Goal: Information Seeking & Learning: Learn about a topic

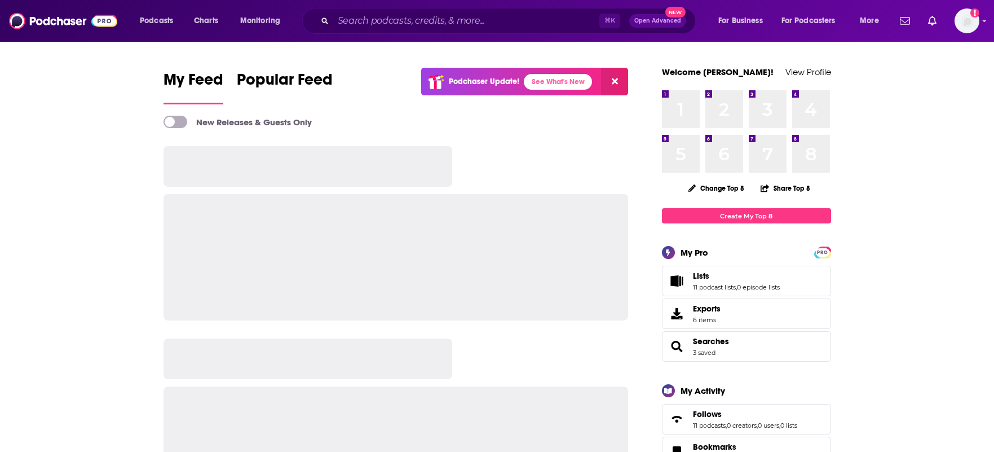
click at [350, 11] on div "⌘ K Open Advanced New" at bounding box center [499, 21] width 394 height 26
click at [354, 21] on input "Search podcasts, credits, & more..." at bounding box center [466, 21] width 266 height 18
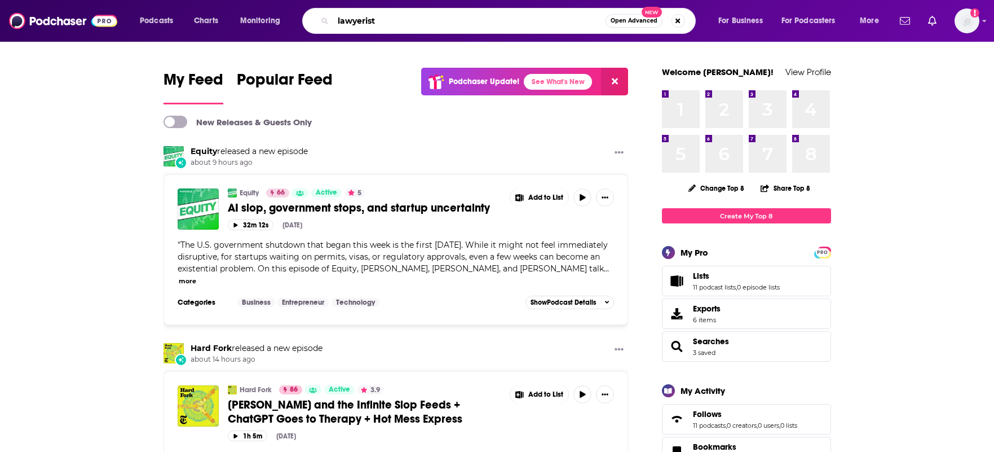
type input "lawyerist"
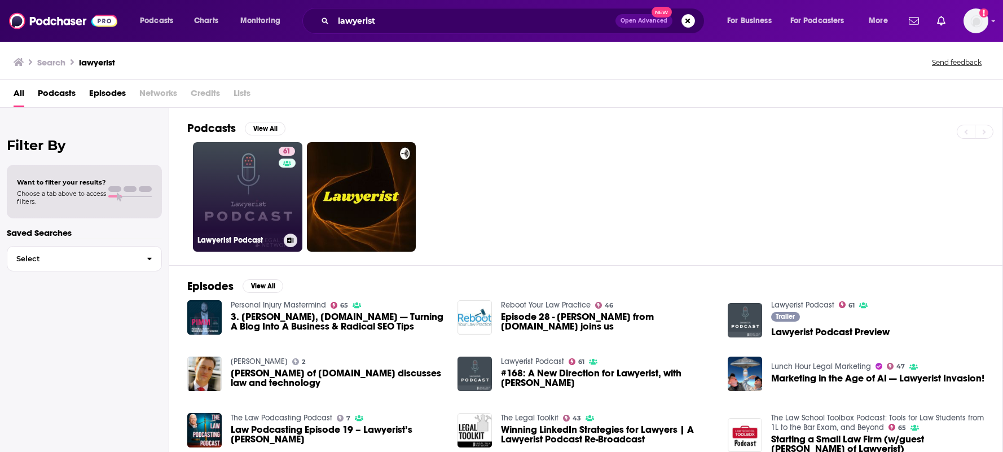
click at [256, 209] on link "61 Lawyerist Podcast" at bounding box center [247, 196] width 109 height 109
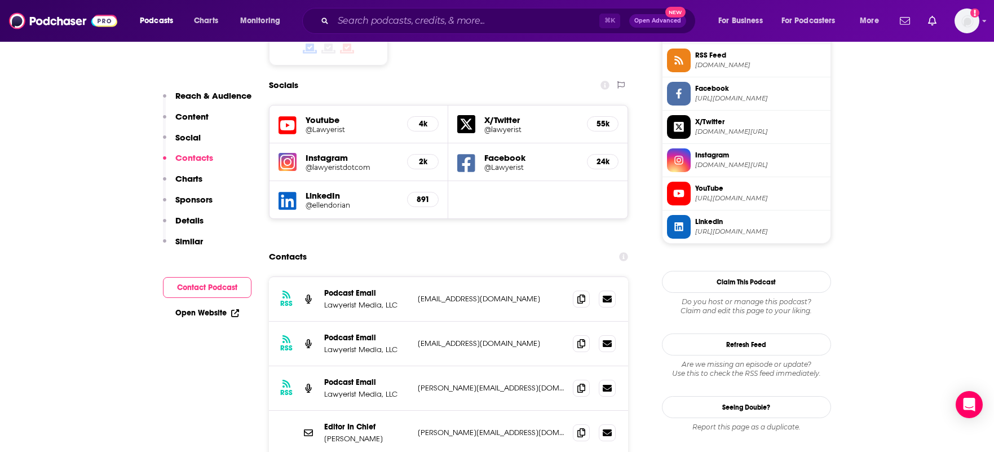
scroll to position [1002, 0]
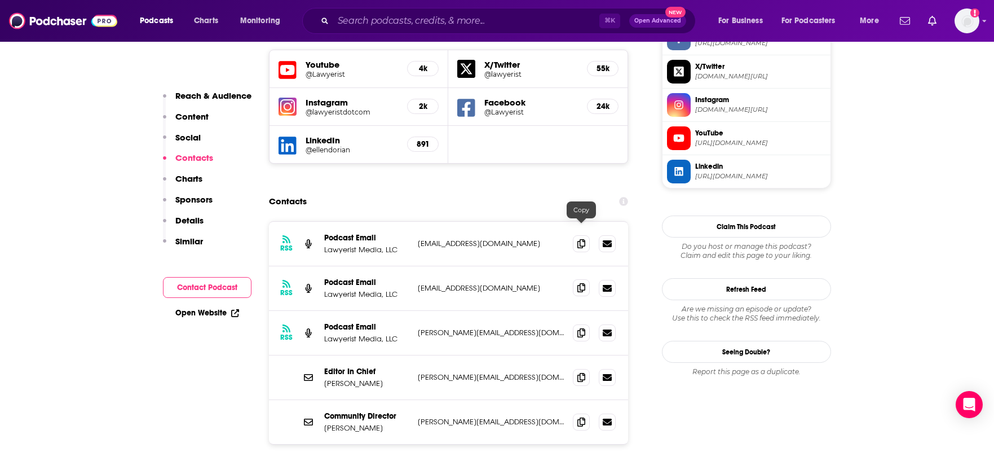
click at [577, 279] on span at bounding box center [581, 287] width 17 height 17
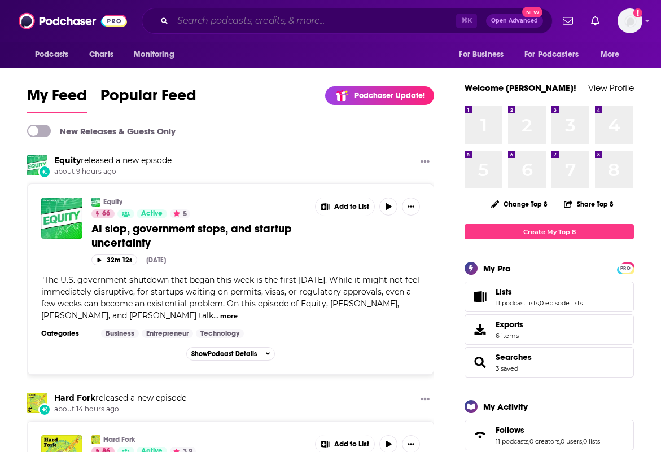
click at [268, 18] on input "Search podcasts, credits, & more..." at bounding box center [314, 21] width 283 height 18
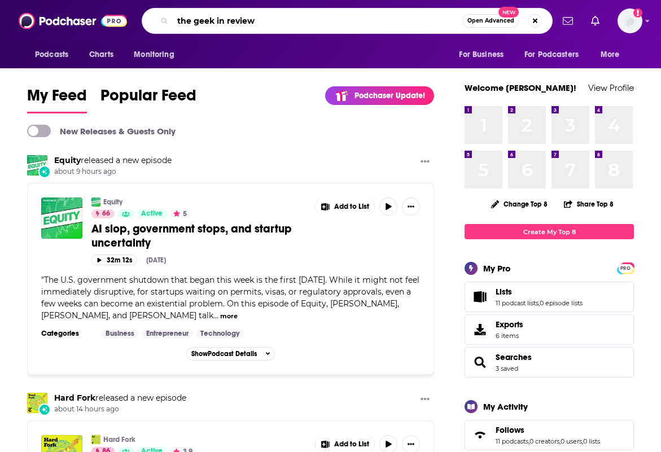
type input "the geek in review"
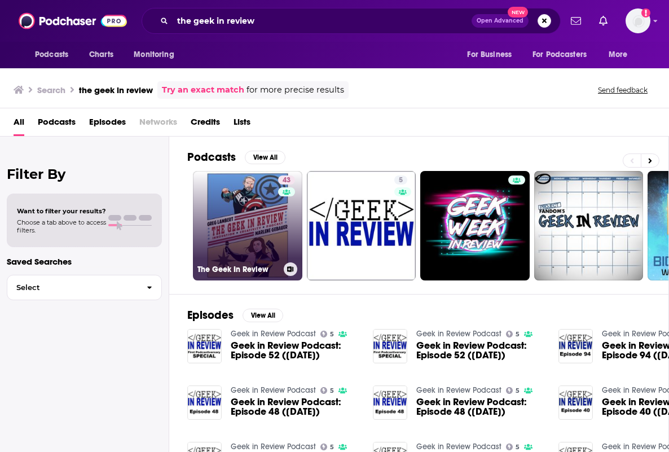
click at [230, 215] on link "43 The Geek In Review" at bounding box center [247, 225] width 109 height 109
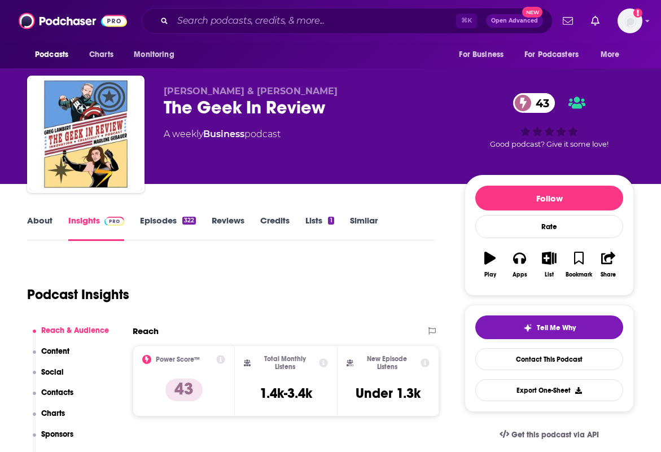
click at [350, 228] on link "Similar" at bounding box center [364, 228] width 28 height 26
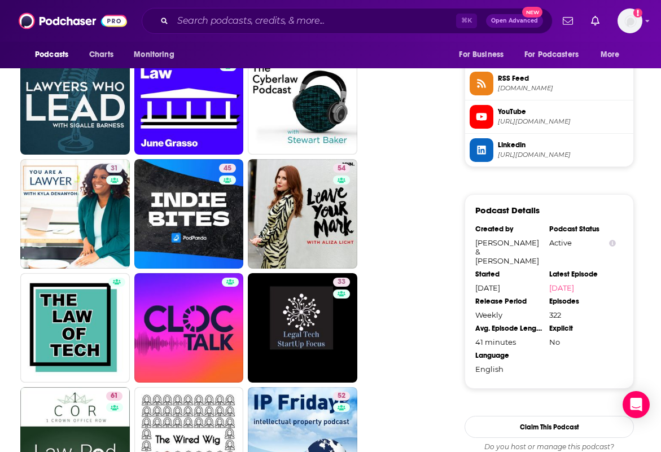
scroll to position [593, 0]
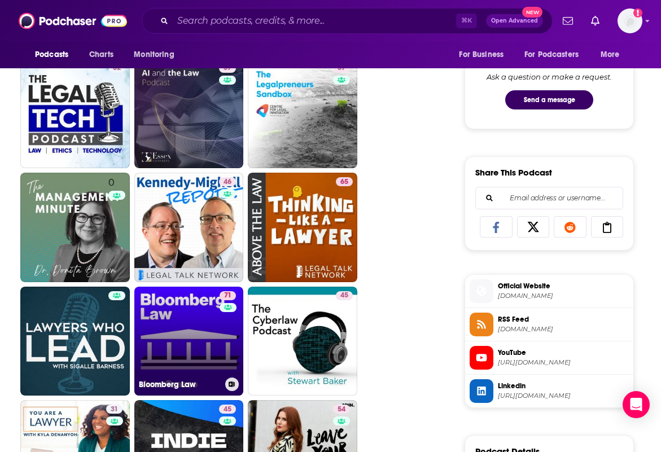
click at [205, 312] on link "71 Bloomberg Law" at bounding box center [188, 341] width 109 height 109
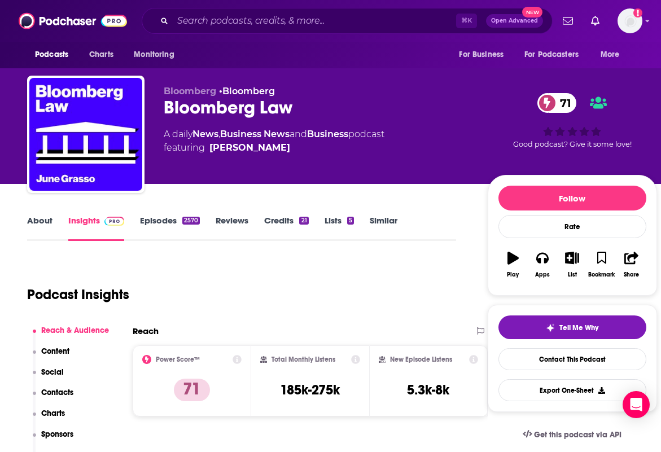
click at [153, 221] on link "Episodes 2570" at bounding box center [170, 228] width 60 height 26
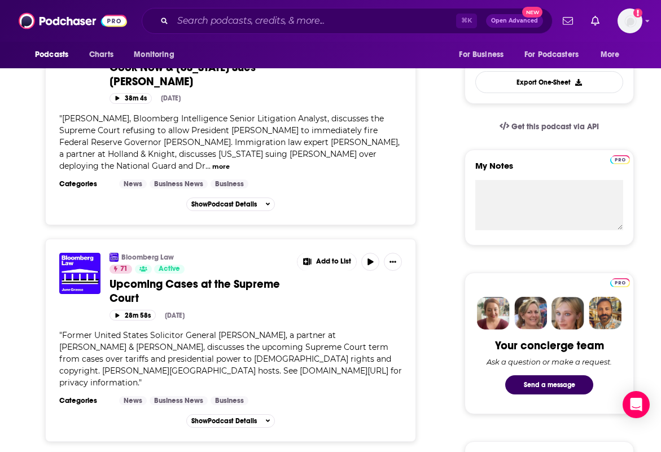
scroll to position [567, 0]
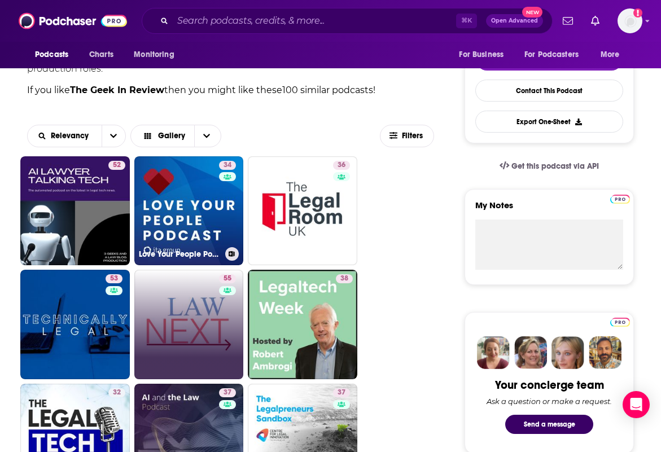
scroll to position [327, 0]
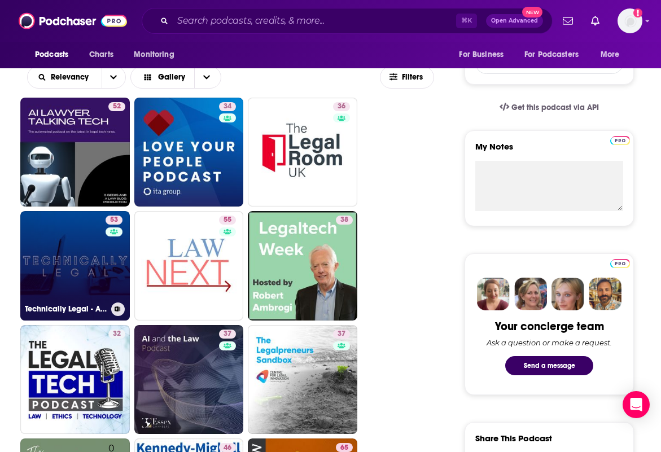
click at [95, 280] on link "53 Technically Legal - A Legal Technology and Innovation Podcast" at bounding box center [74, 265] width 109 height 109
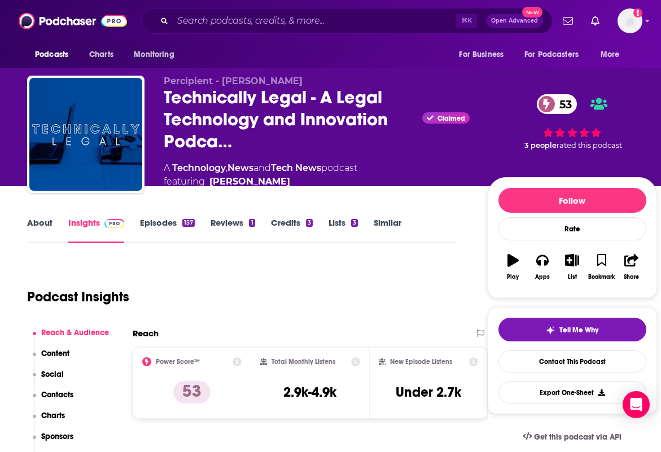
click at [399, 226] on link "Similar" at bounding box center [387, 230] width 28 height 26
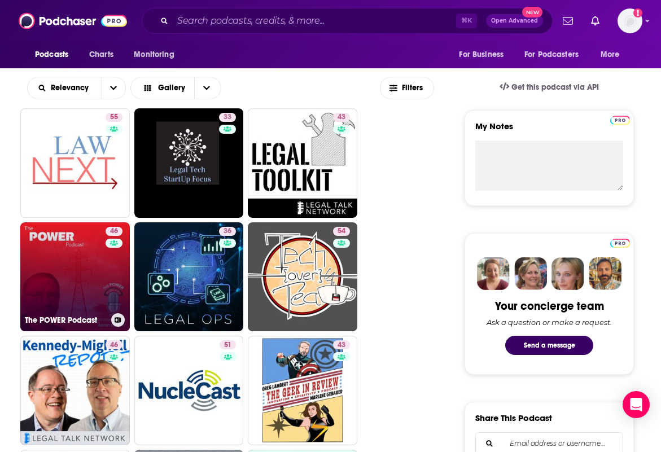
scroll to position [351, 0]
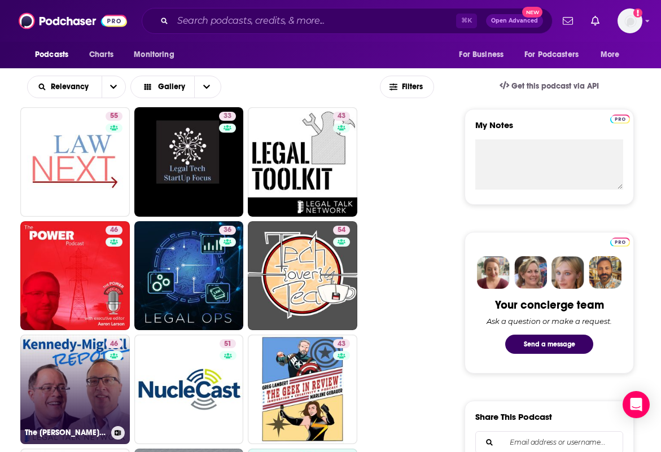
click at [56, 349] on link "46 The Kennedy-Mighell Report" at bounding box center [74, 388] width 109 height 109
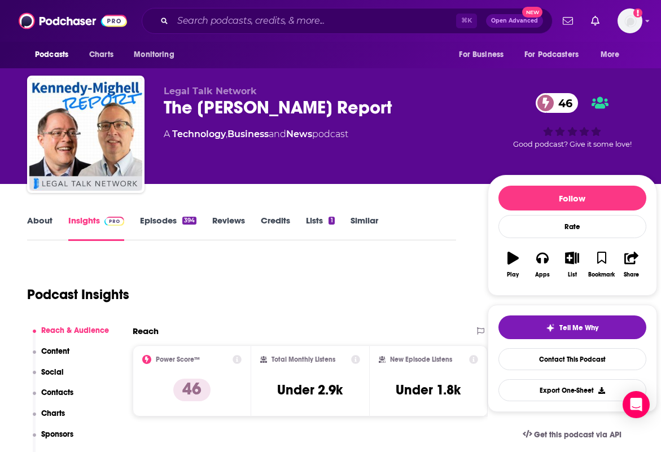
click at [212, 90] on span "Legal Talk Network" at bounding box center [210, 91] width 93 height 11
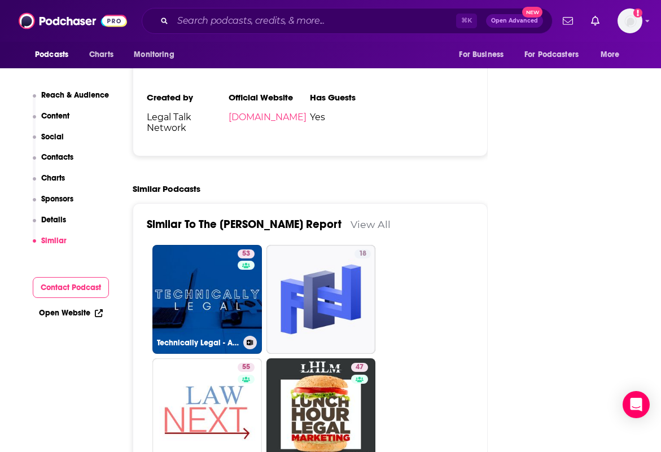
scroll to position [1841, 0]
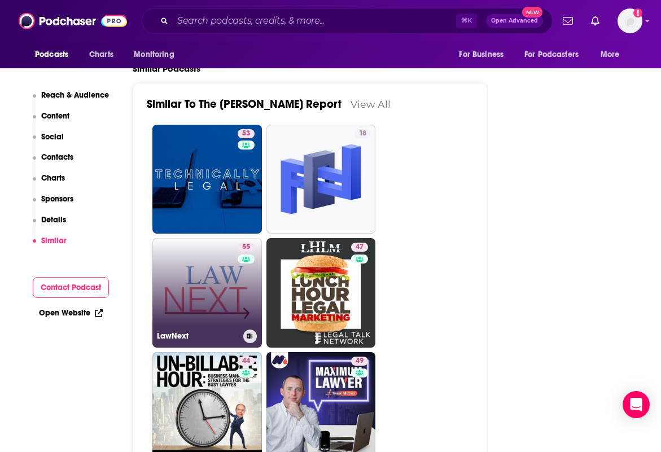
click at [203, 250] on link "55 LawNext" at bounding box center [206, 292] width 109 height 109
type input "https://www.podchaser.com/podcasts/lawnext-700896"
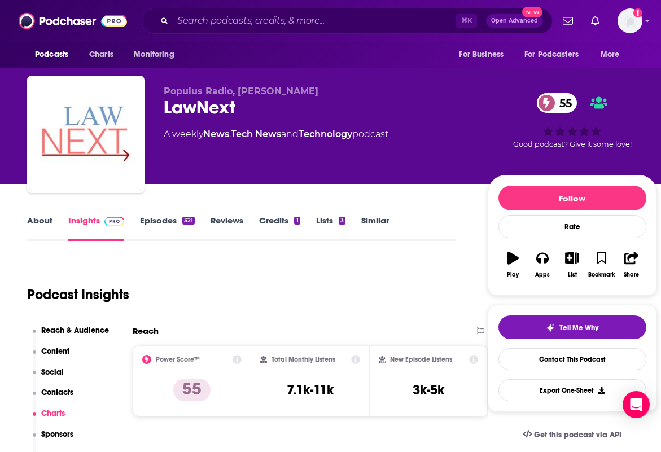
click at [369, 221] on link "Similar" at bounding box center [375, 228] width 28 height 26
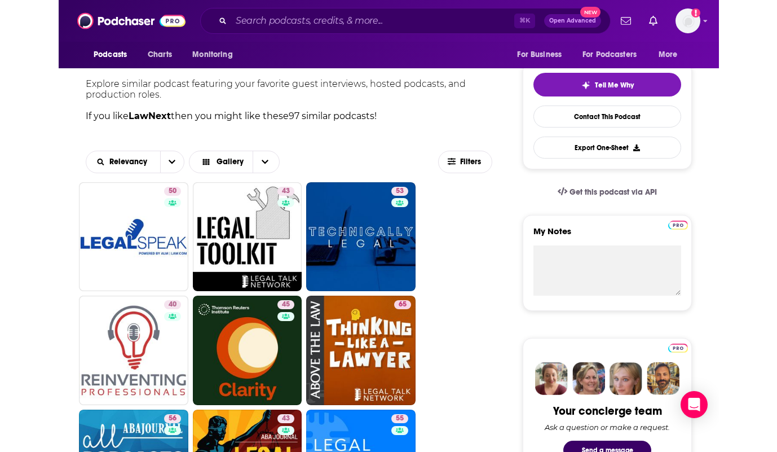
scroll to position [3, 0]
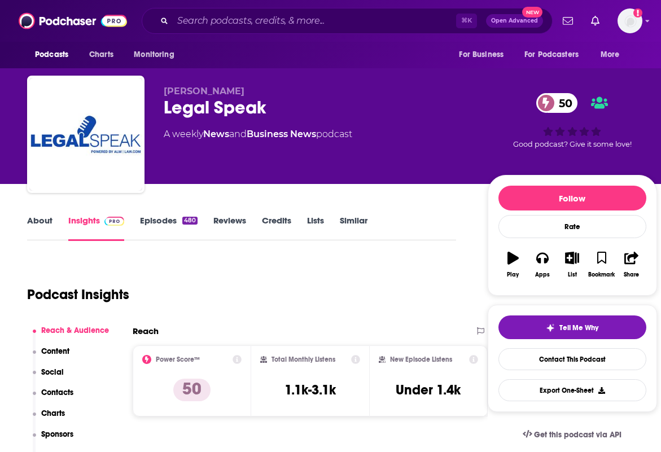
click at [50, 221] on link "About" at bounding box center [39, 228] width 25 height 26
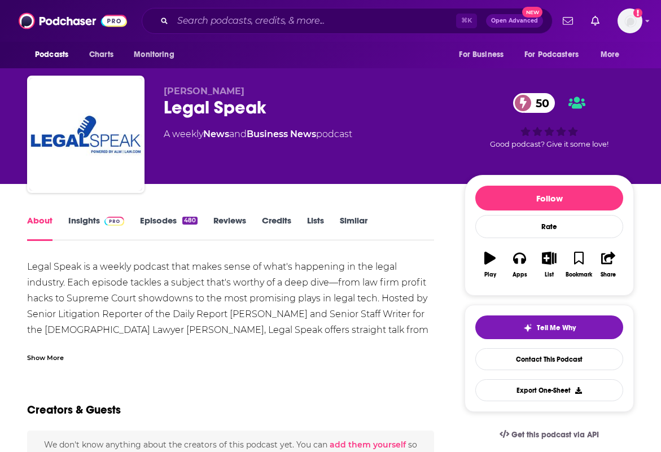
click at [54, 357] on div "Show More" at bounding box center [45, 356] width 37 height 11
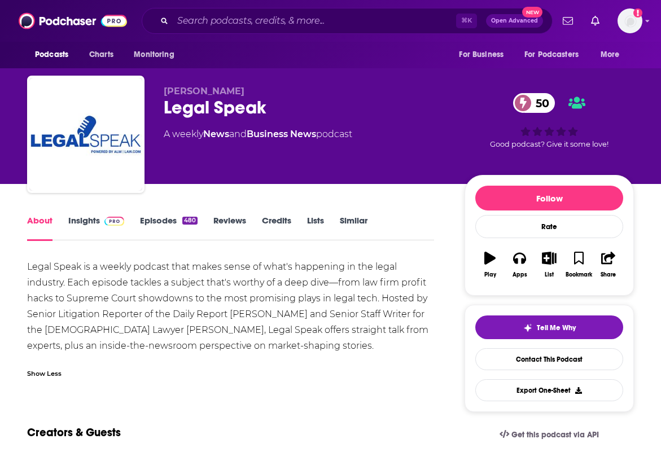
click at [140, 227] on link "Episodes 480" at bounding box center [169, 228] width 58 height 26
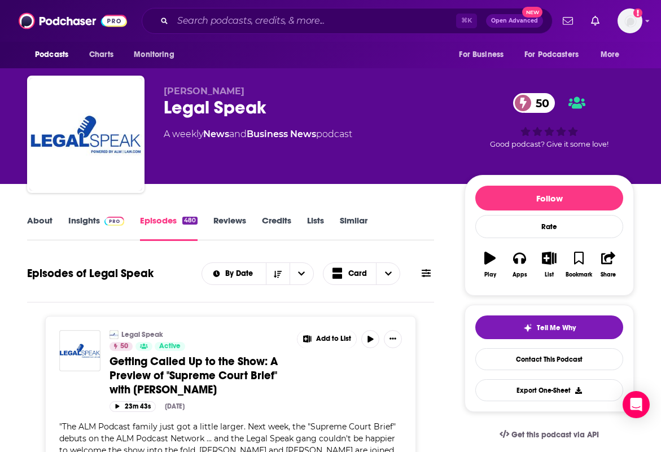
click at [355, 226] on link "Similar" at bounding box center [354, 228] width 28 height 26
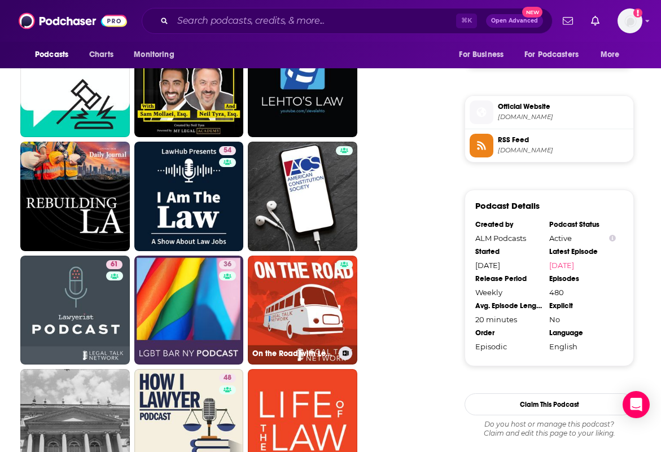
scroll to position [1121, 0]
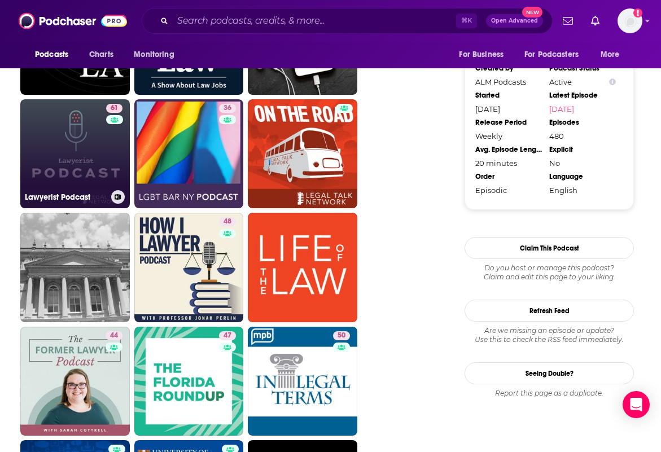
click at [78, 162] on link "61 Lawyerist Podcast" at bounding box center [74, 153] width 109 height 109
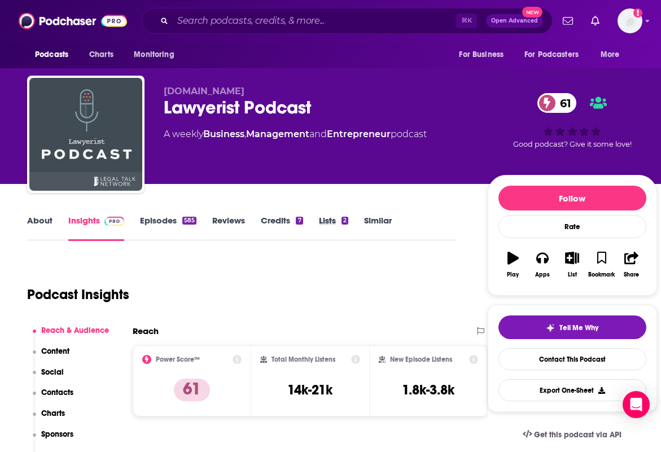
click at [358, 219] on div "Lists 2" at bounding box center [341, 228] width 45 height 26
click at [378, 222] on link "Similar" at bounding box center [378, 228] width 28 height 26
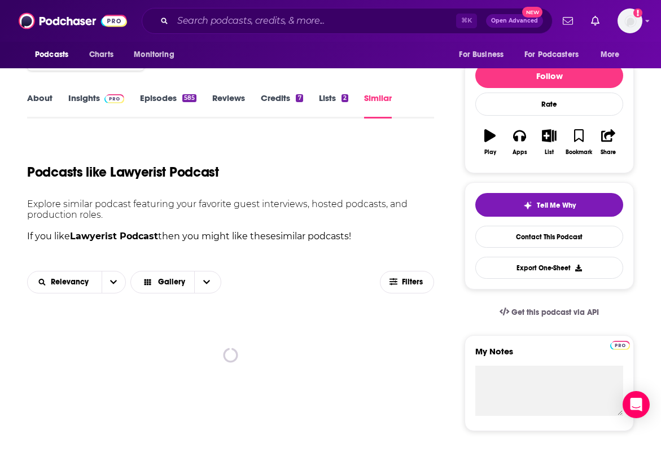
scroll to position [250, 0]
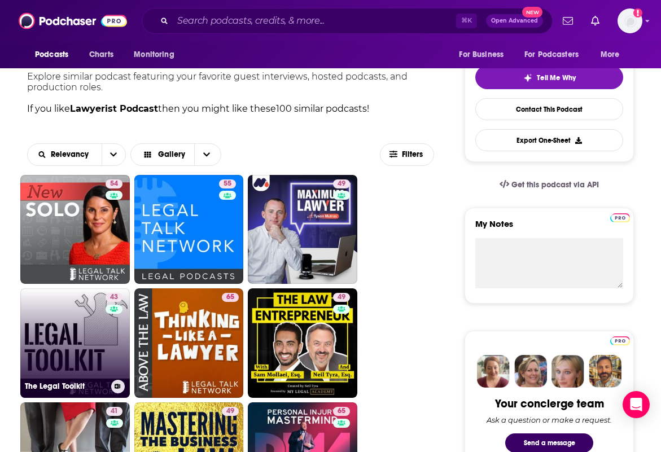
click at [84, 344] on link "43 The Legal Toolkit" at bounding box center [74, 342] width 109 height 109
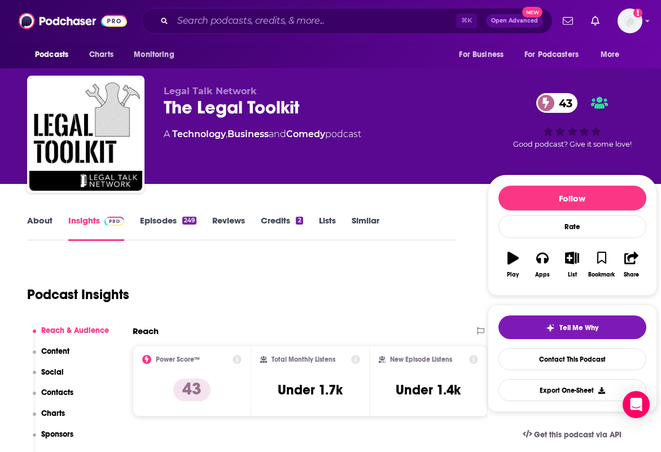
click at [41, 219] on link "About" at bounding box center [39, 228] width 25 height 26
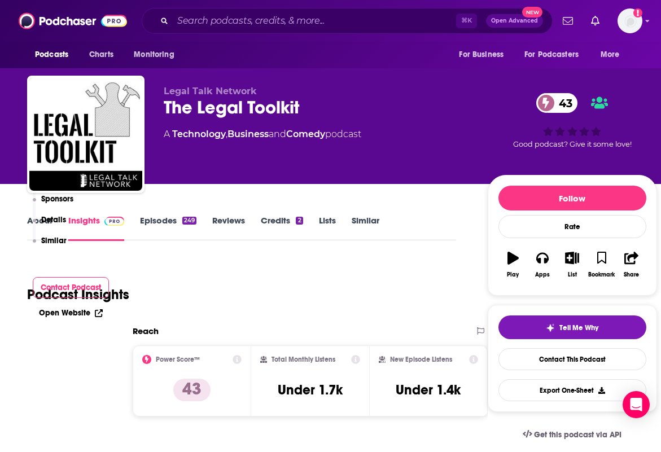
scroll to position [237, 0]
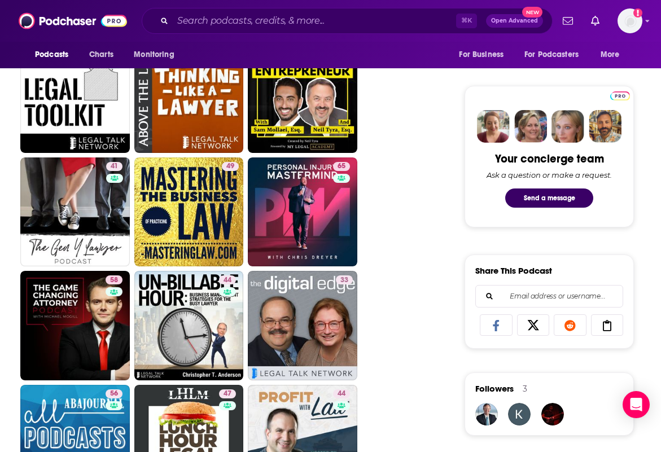
scroll to position [501, 0]
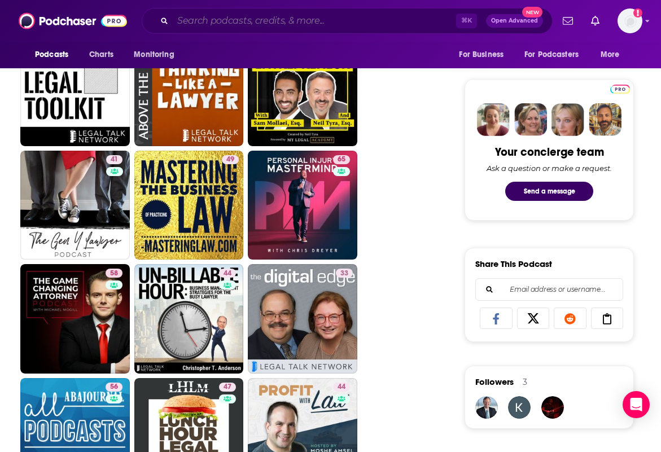
click at [300, 24] on input "Search podcasts, credits, & more..." at bounding box center [314, 21] width 283 height 18
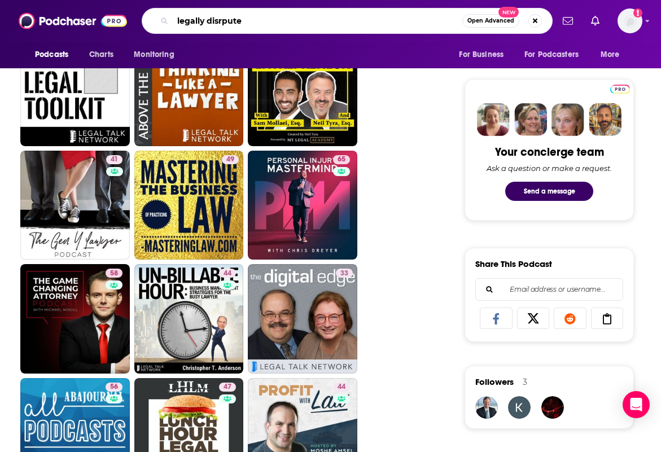
type input "legally disrputed"
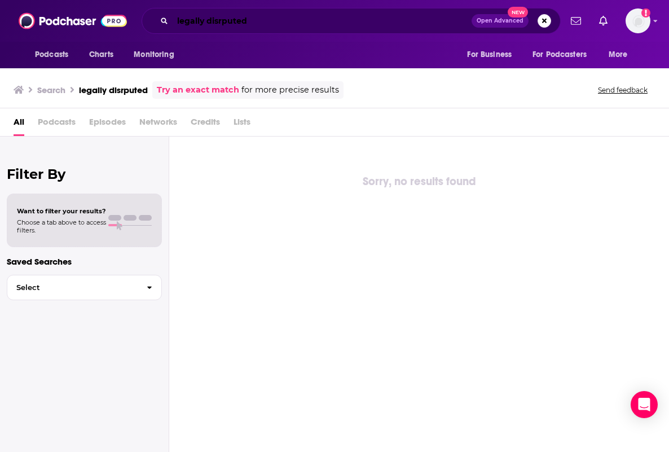
click at [305, 17] on input "legally disrputed" at bounding box center [322, 21] width 299 height 18
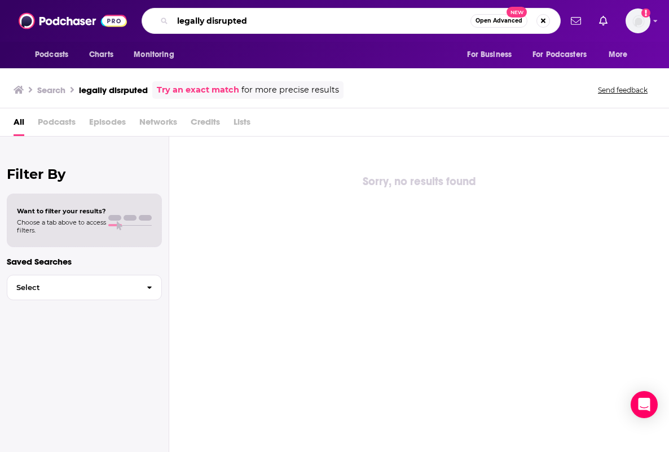
type input "legally disrupted"
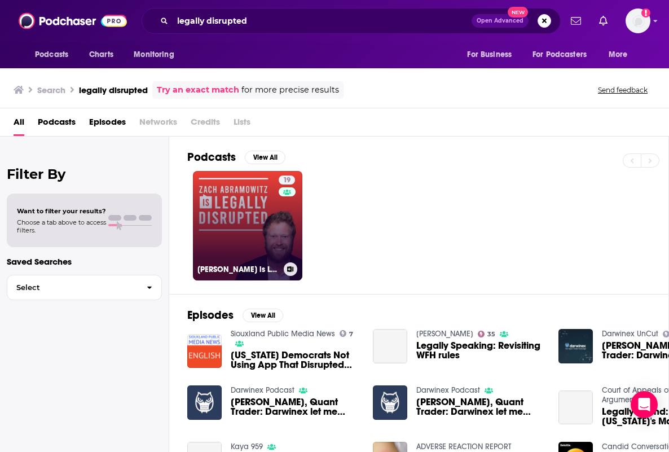
click at [247, 244] on link "19 Zach Abramowitz is Legally Disrupted" at bounding box center [247, 225] width 109 height 109
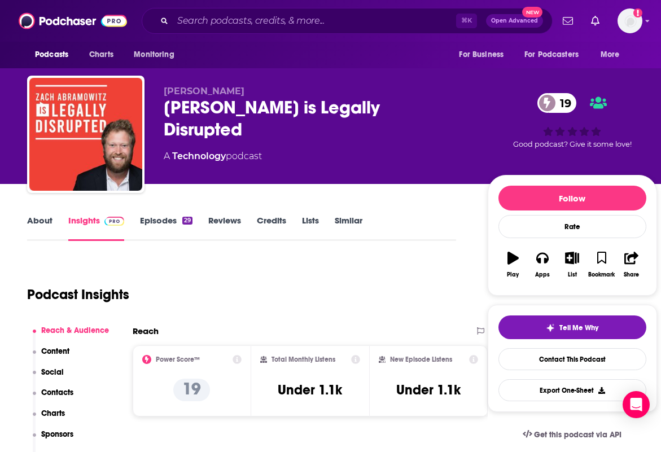
click at [347, 224] on link "Similar" at bounding box center [348, 228] width 28 height 26
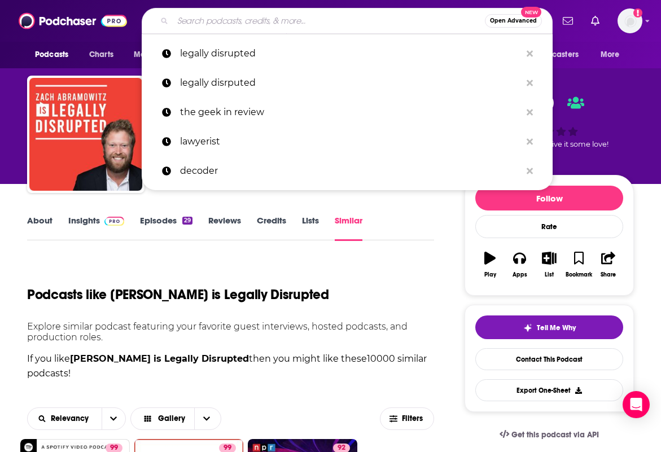
click at [311, 22] on input "Search podcasts, credits, & more..." at bounding box center [329, 21] width 312 height 18
paste input "Technically Legal"
type input "Technically Legal"
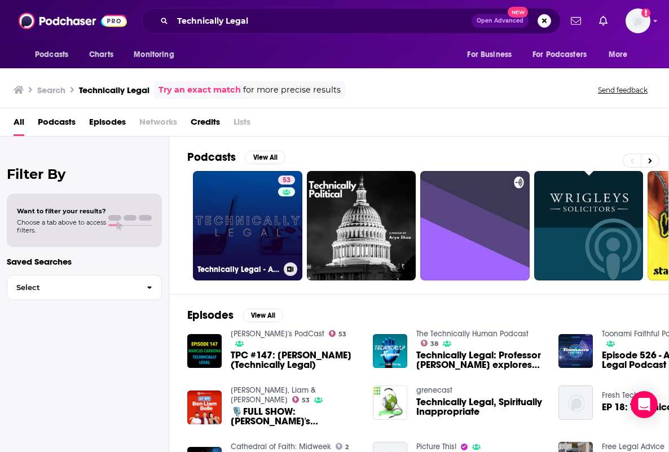
click at [234, 241] on link "53 Technically Legal - A Legal Technology and Innovation Podcast" at bounding box center [247, 225] width 109 height 109
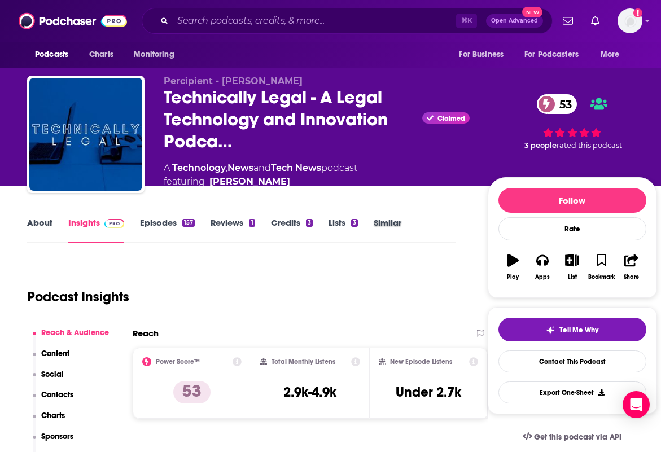
click at [403, 223] on div "Similar" at bounding box center [394, 230] width 43 height 26
click at [389, 226] on link "Similar" at bounding box center [387, 230] width 28 height 26
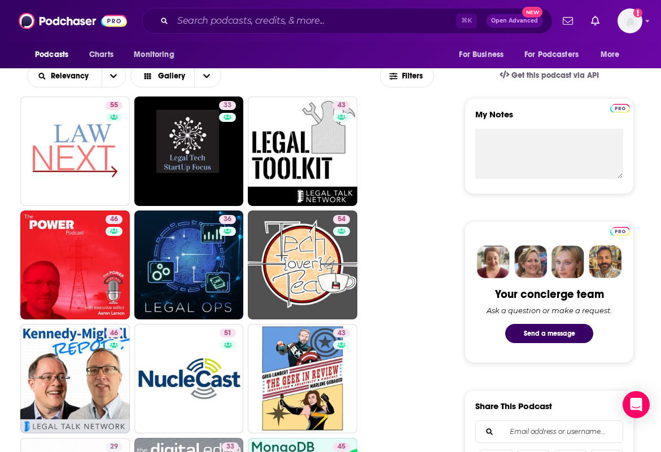
scroll to position [378, 0]
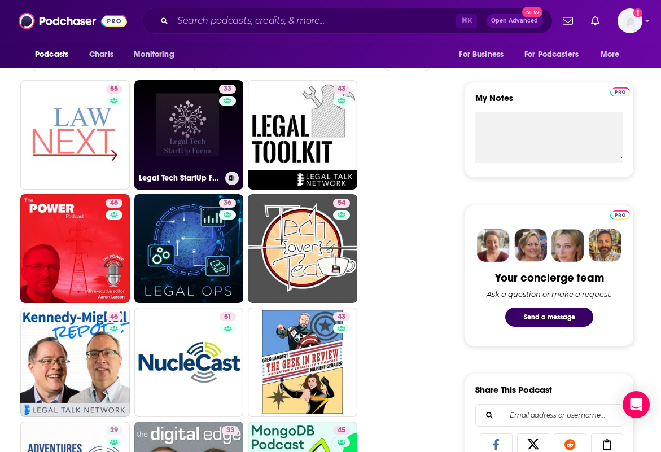
click at [195, 153] on link "33 Legal Tech StartUp Focus Podcast" at bounding box center [188, 134] width 109 height 109
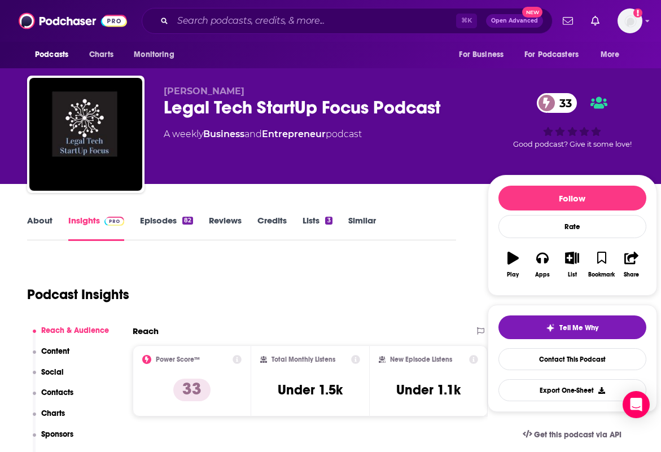
click at [36, 217] on link "About" at bounding box center [39, 228] width 25 height 26
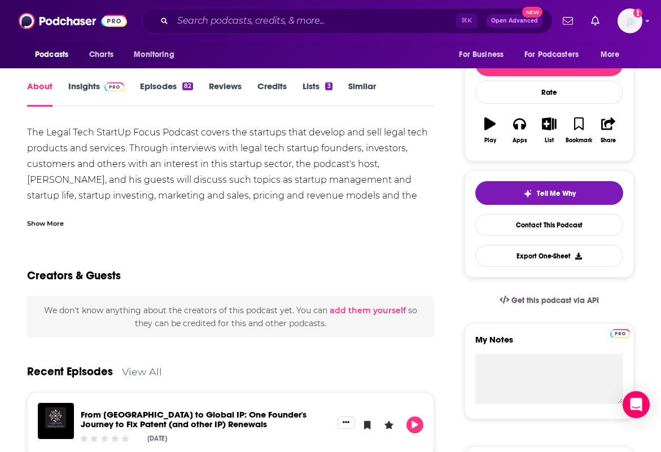
scroll to position [23, 0]
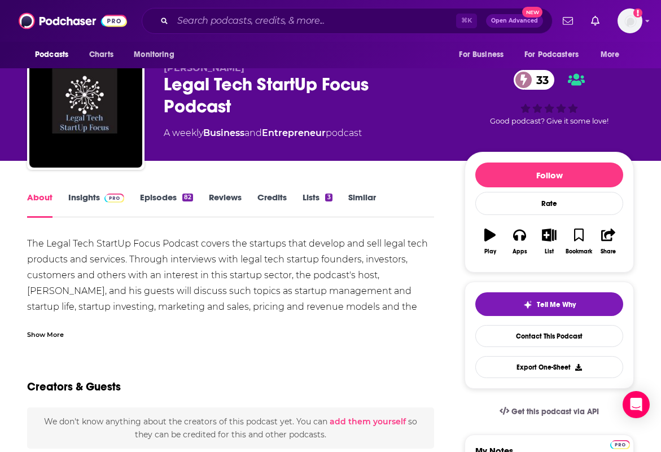
click at [160, 199] on link "Episodes 82" at bounding box center [166, 205] width 53 height 26
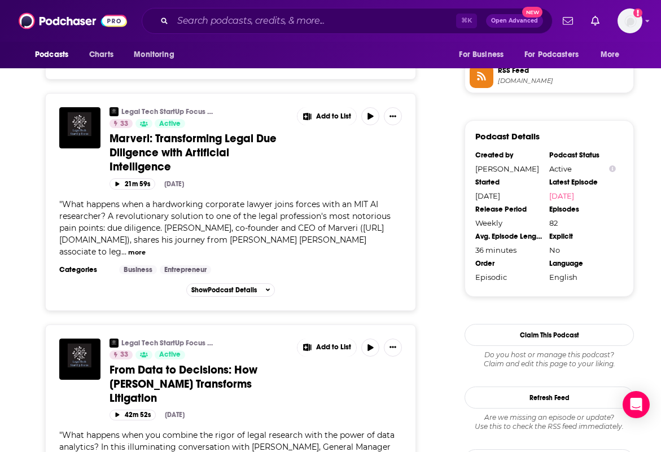
scroll to position [1082, 0]
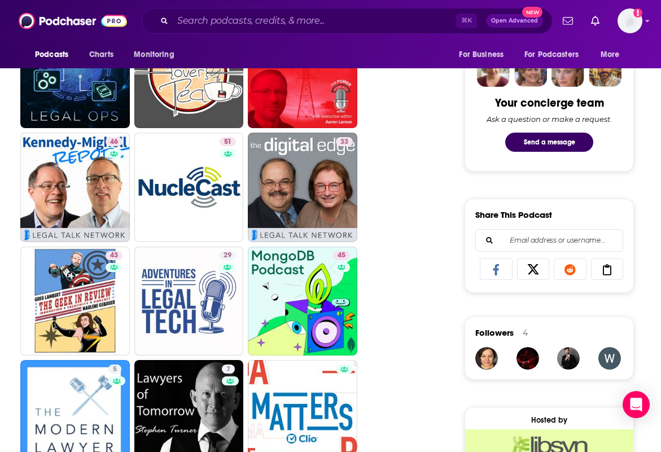
scroll to position [578, 0]
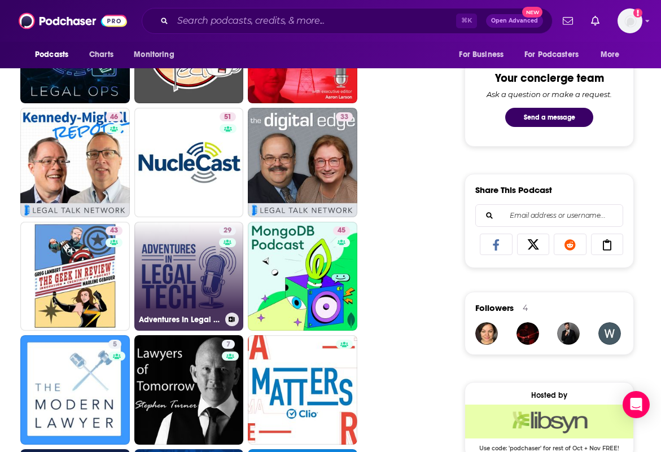
click at [198, 298] on link "29 Adventures In Legal Tech" at bounding box center [188, 276] width 109 height 109
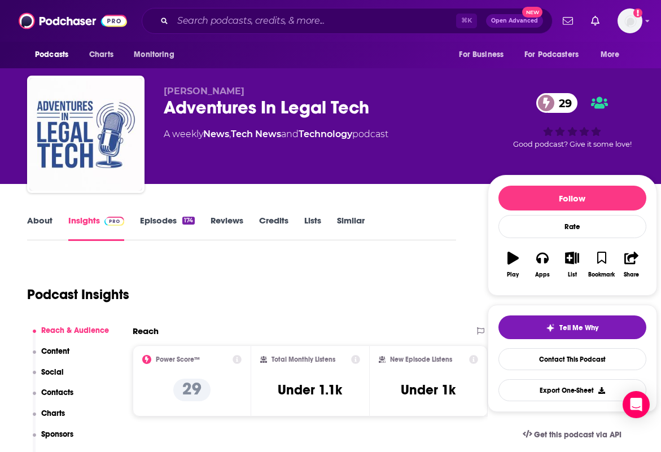
click at [40, 222] on link "About" at bounding box center [39, 228] width 25 height 26
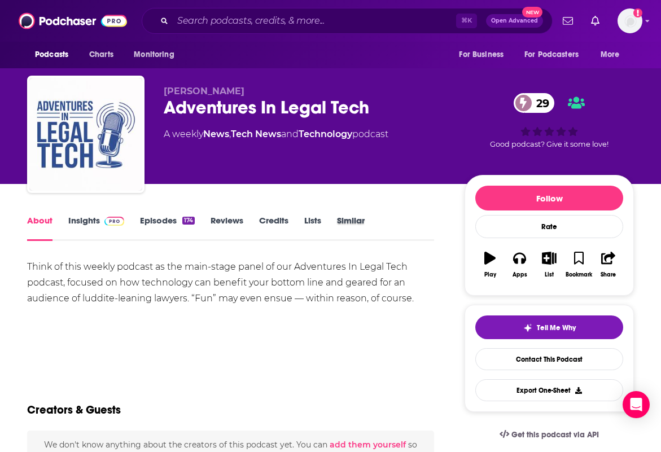
click at [369, 227] on div "Similar" at bounding box center [358, 228] width 43 height 26
click at [363, 223] on link "Similar" at bounding box center [351, 228] width 28 height 26
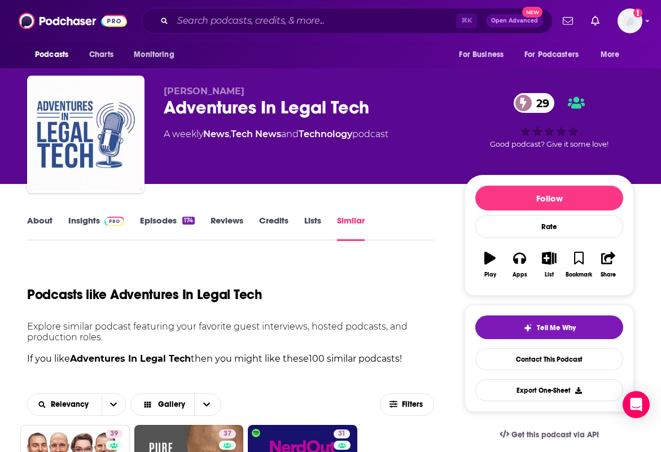
click at [157, 218] on link "Episodes 174" at bounding box center [167, 228] width 55 height 26
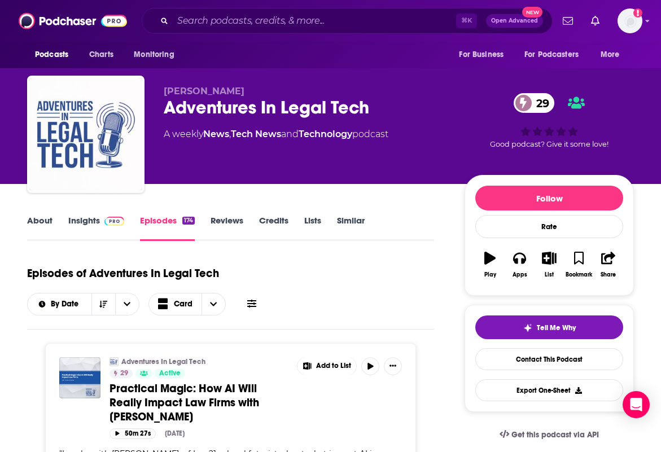
click at [362, 226] on link "Similar" at bounding box center [351, 228] width 28 height 26
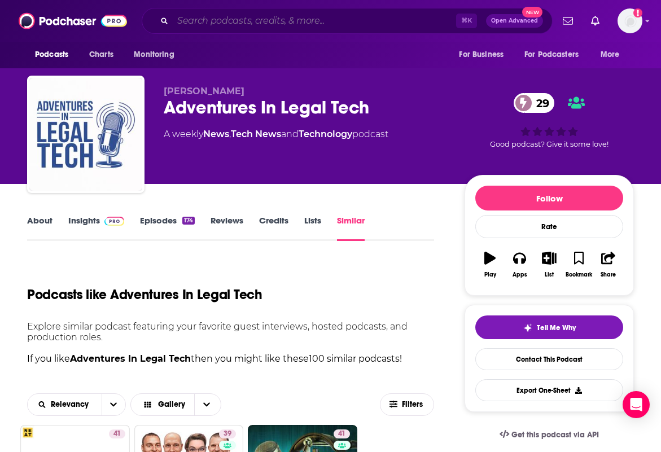
click at [288, 28] on input "Search podcasts, credits, & more..." at bounding box center [314, 21] width 283 height 18
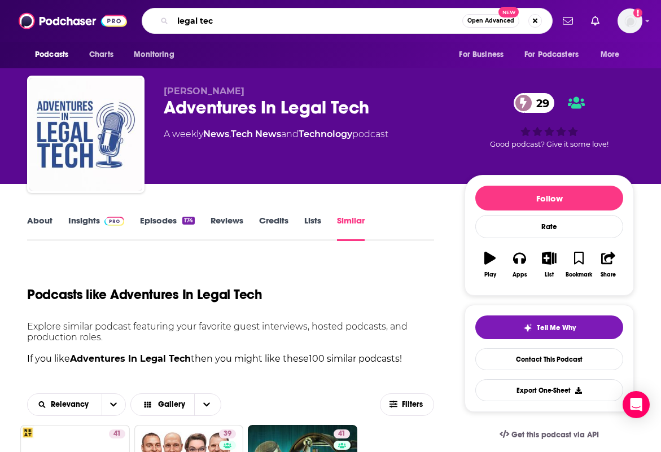
type input "legal tech"
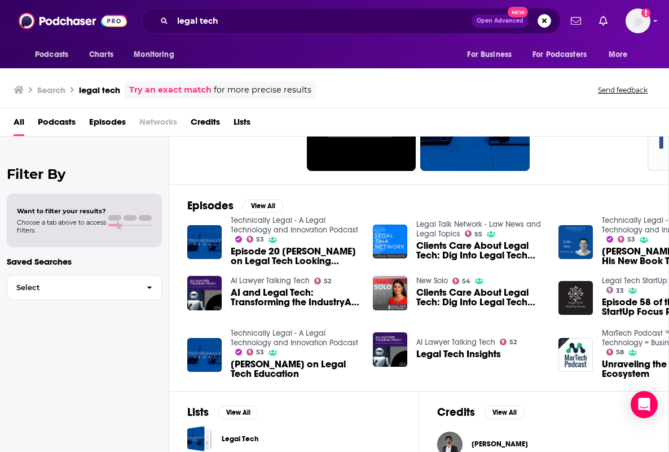
scroll to position [109, 0]
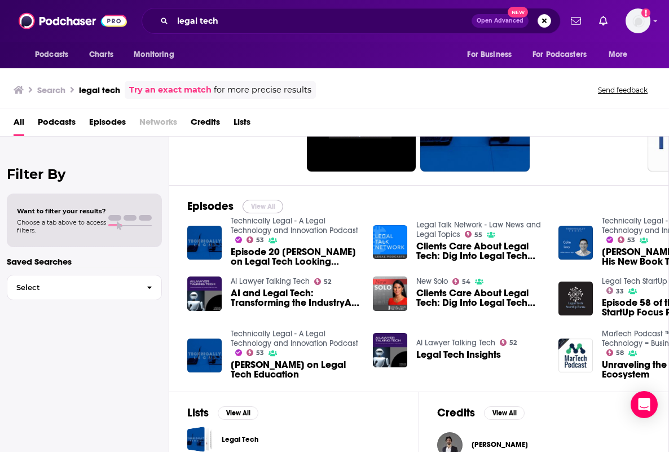
click at [257, 204] on button "View All" at bounding box center [263, 207] width 41 height 14
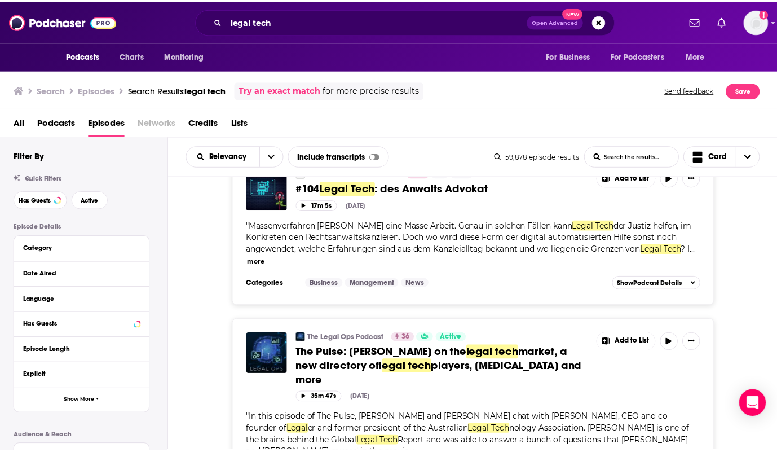
scroll to position [2116, 0]
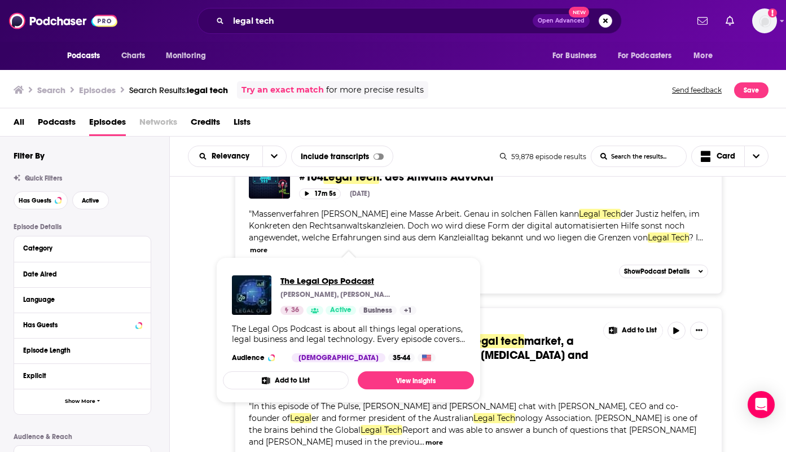
click at [319, 278] on span "The Legal Ops Podcast" at bounding box center [348, 280] width 136 height 11
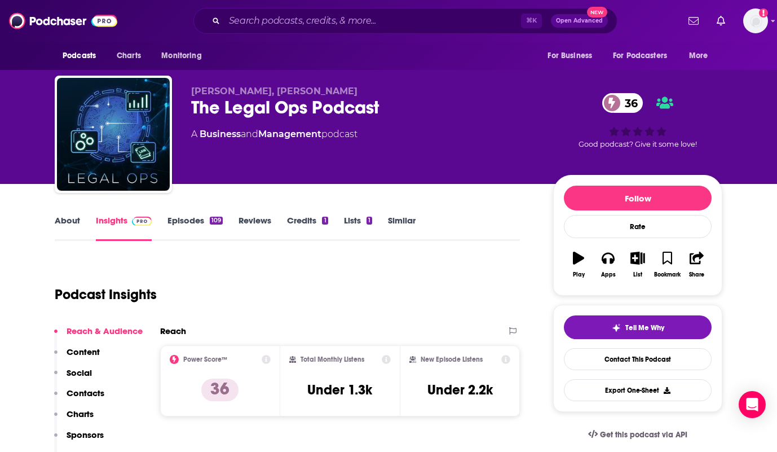
click at [75, 224] on link "About" at bounding box center [67, 228] width 25 height 26
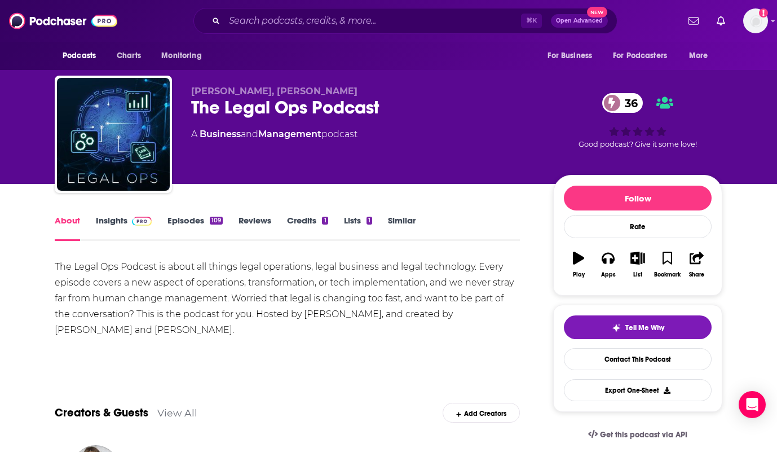
click at [200, 219] on link "Episodes 109" at bounding box center [195, 228] width 55 height 26
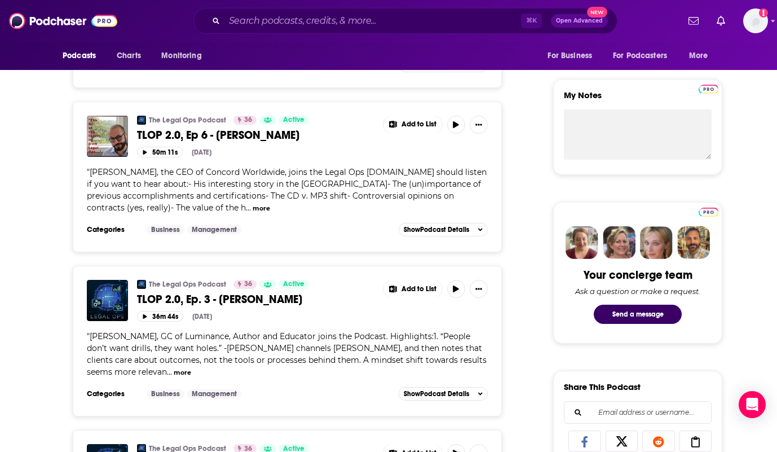
scroll to position [786, 0]
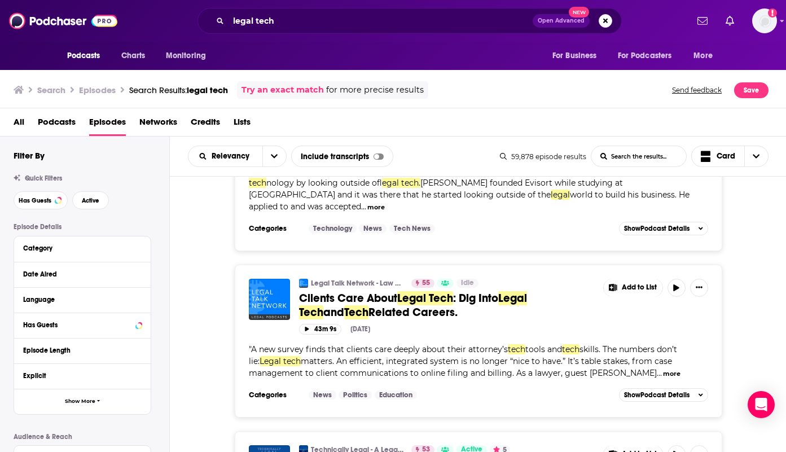
scroll to position [103, 0]
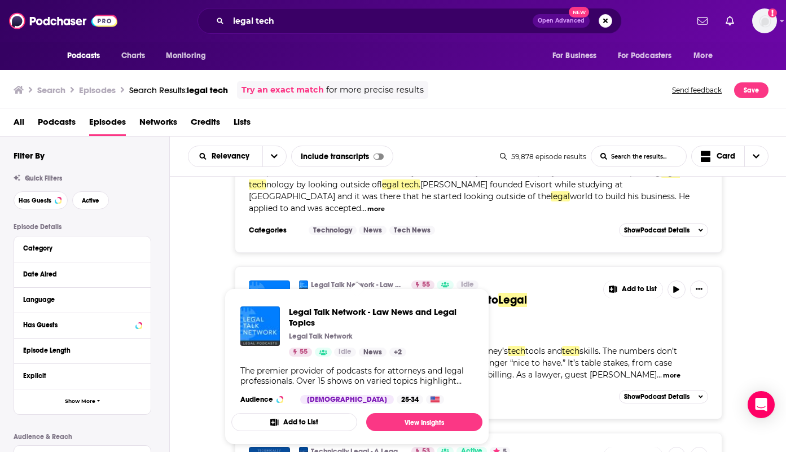
click at [213, 280] on div "Legal Talk Network - Law News and Legal Topics 55 Idle Clients Care About Legal…" at bounding box center [478, 342] width 580 height 153
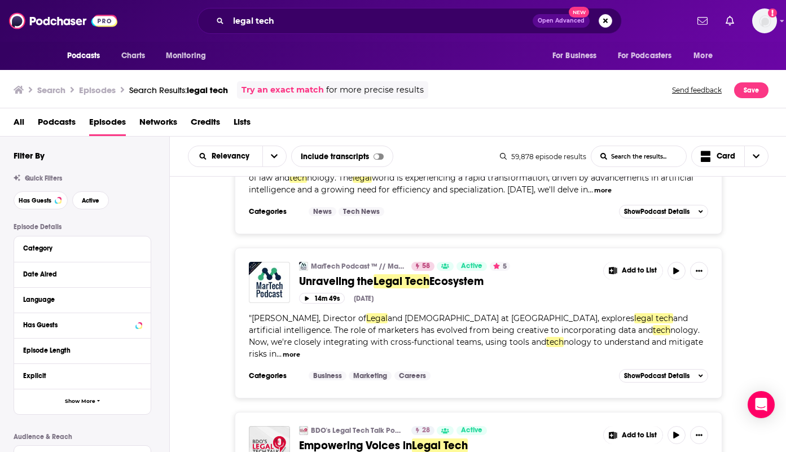
scroll to position [1504, 0]
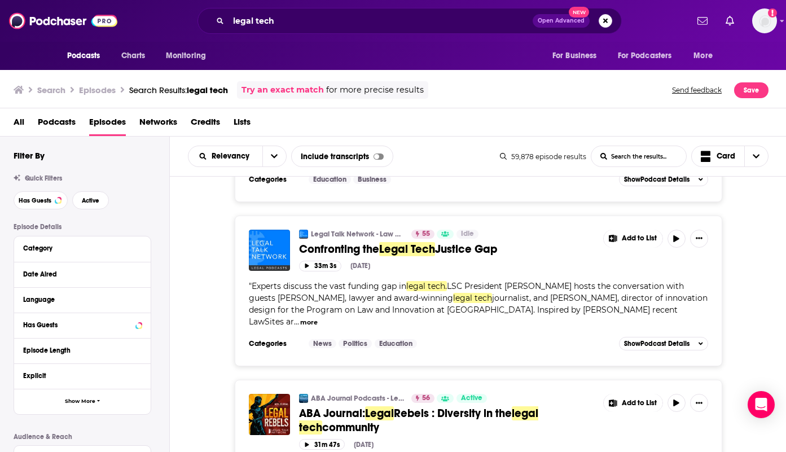
scroll to position [3081, 0]
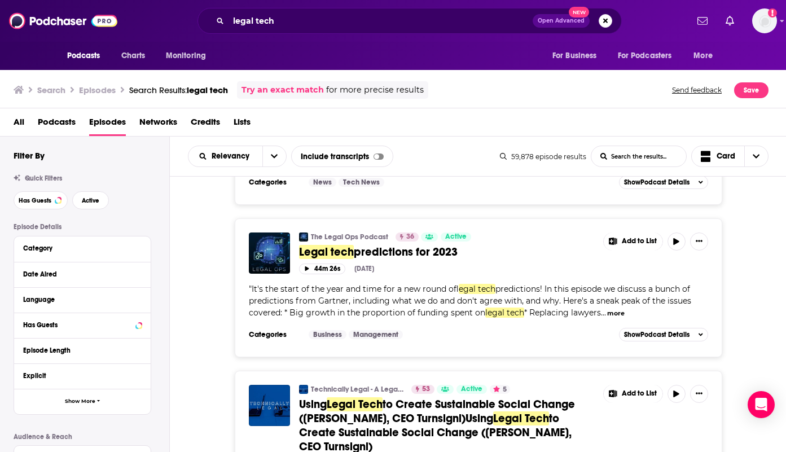
scroll to position [3889, 0]
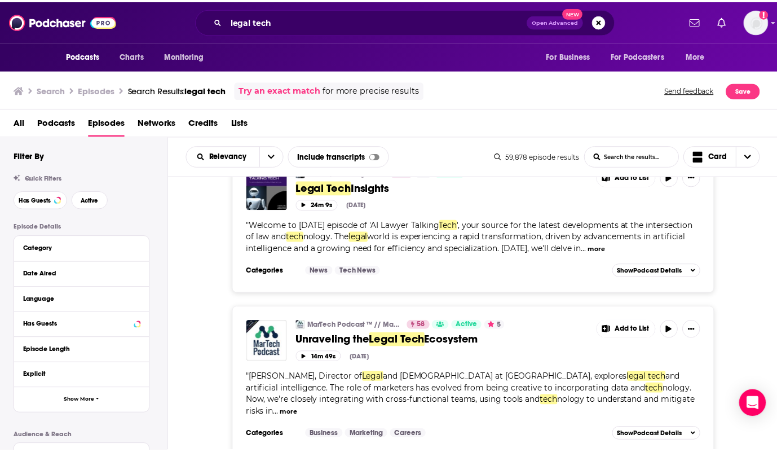
scroll to position [0, 0]
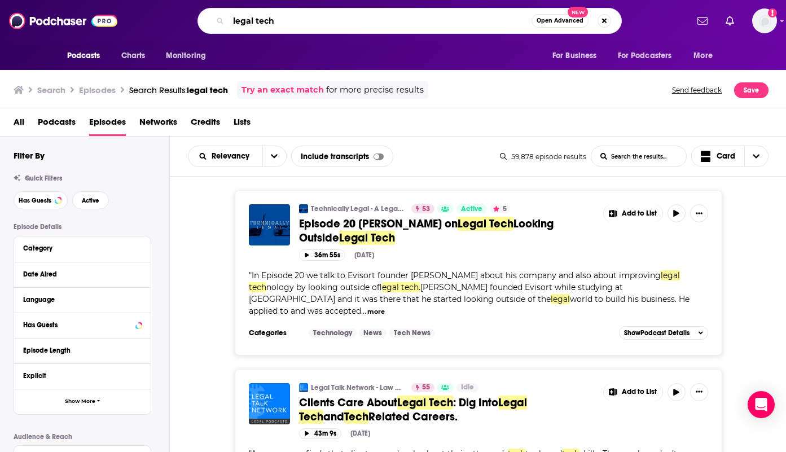
click at [292, 22] on input "legal tech" at bounding box center [379, 21] width 303 height 18
type input "legal toolkit"
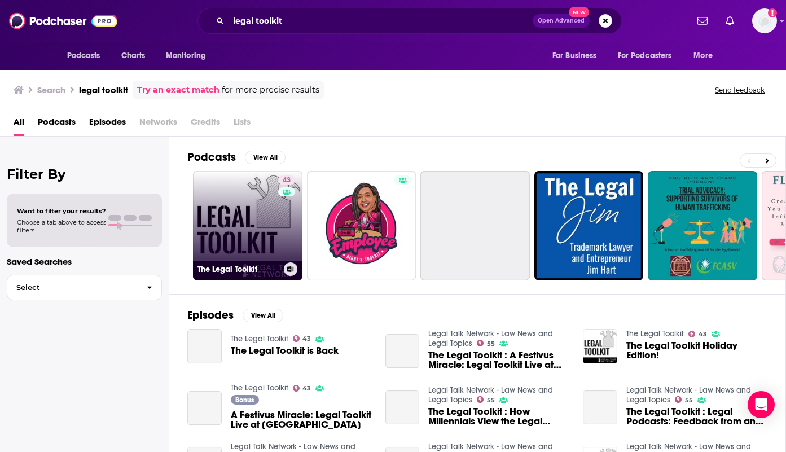
click at [259, 204] on link "43 The Legal Toolkit" at bounding box center [247, 225] width 109 height 109
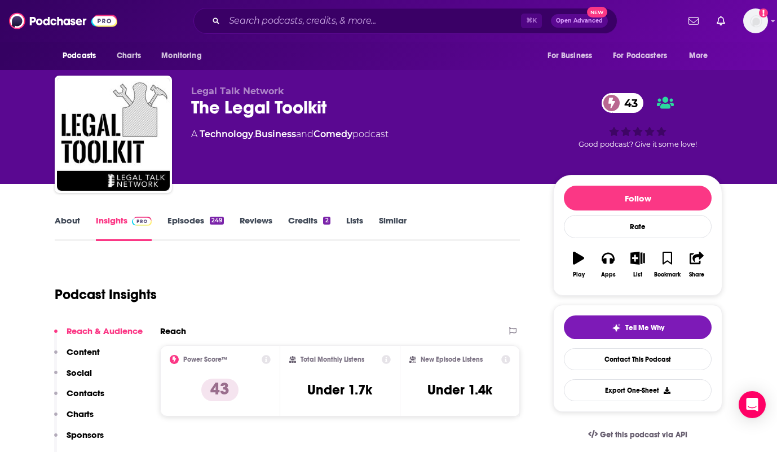
click at [61, 228] on link "About" at bounding box center [67, 228] width 25 height 26
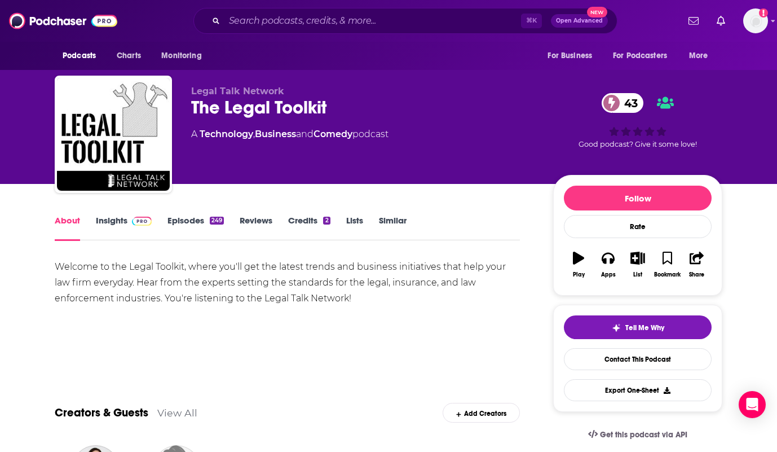
click at [168, 223] on link "Episodes 249" at bounding box center [196, 228] width 56 height 26
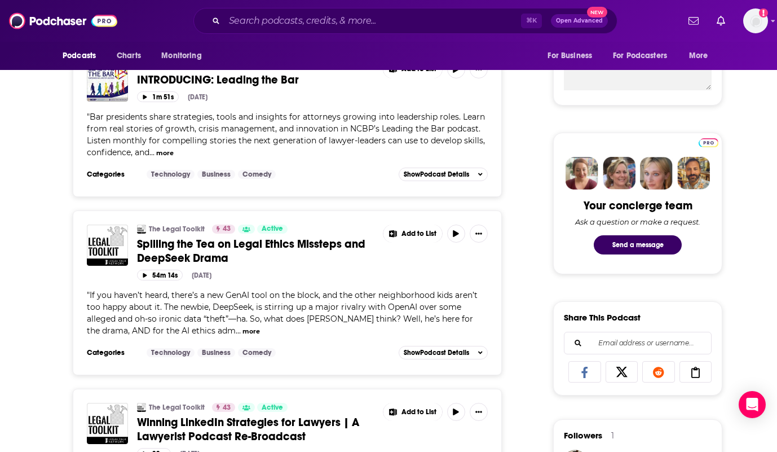
scroll to position [474, 0]
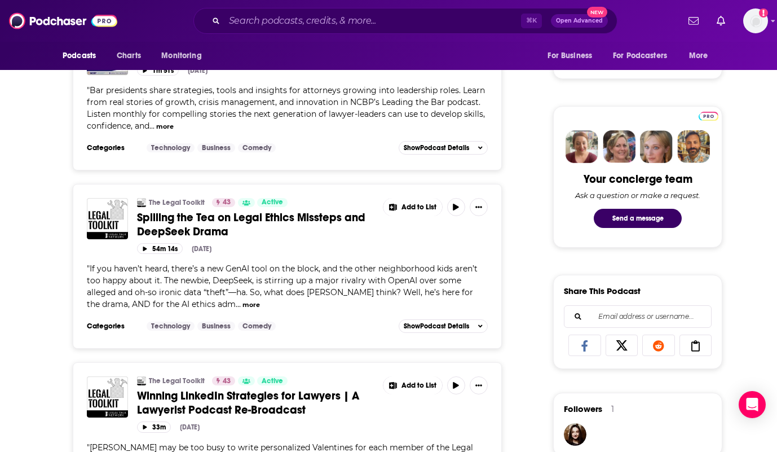
click at [243, 302] on button "more" at bounding box center [251, 305] width 17 height 10
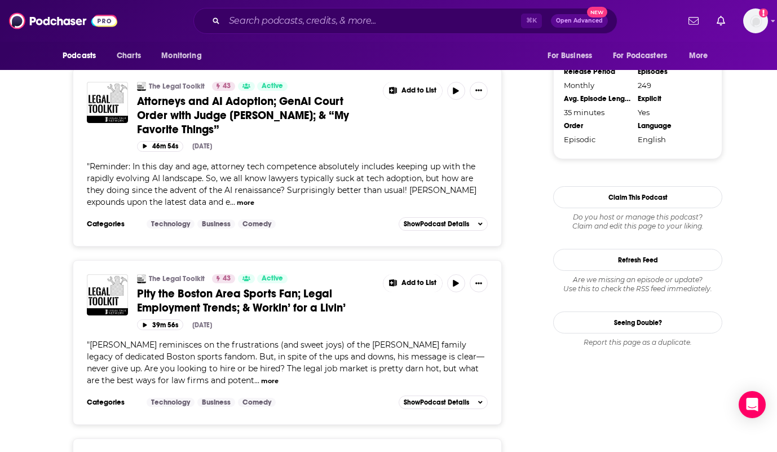
scroll to position [1319, 0]
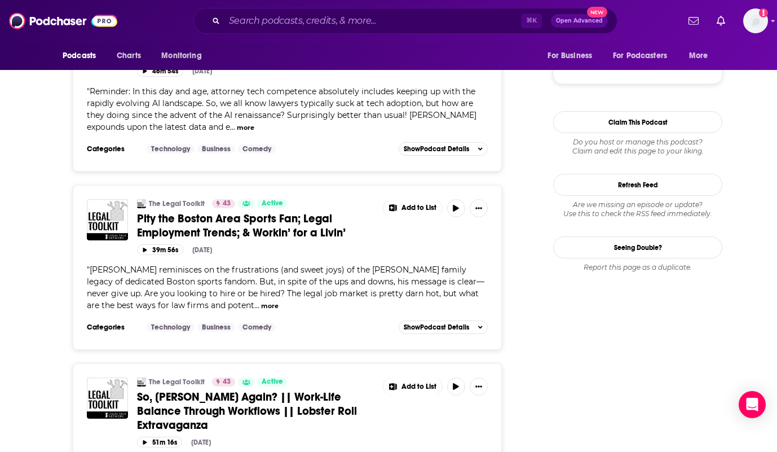
click at [261, 302] on button "more" at bounding box center [269, 306] width 17 height 10
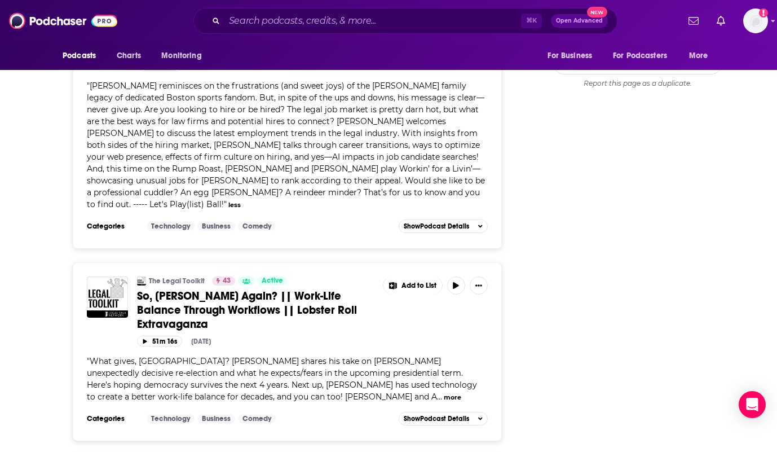
scroll to position [1388, 0]
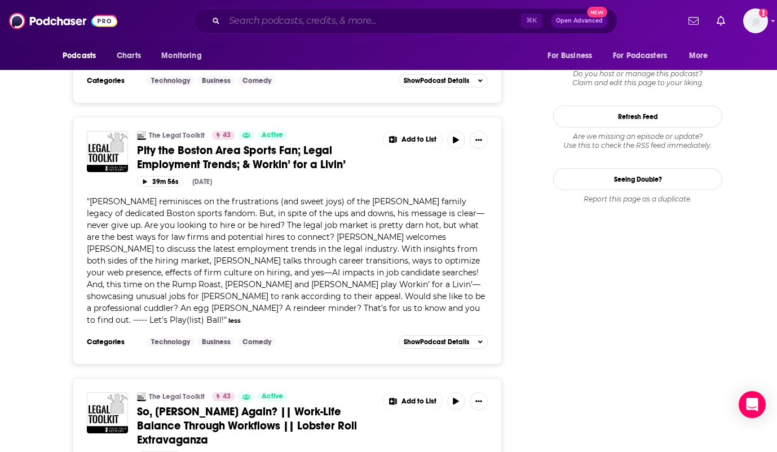
click at [287, 17] on input "Search podcasts, credits, & more..." at bounding box center [372, 21] width 297 height 18
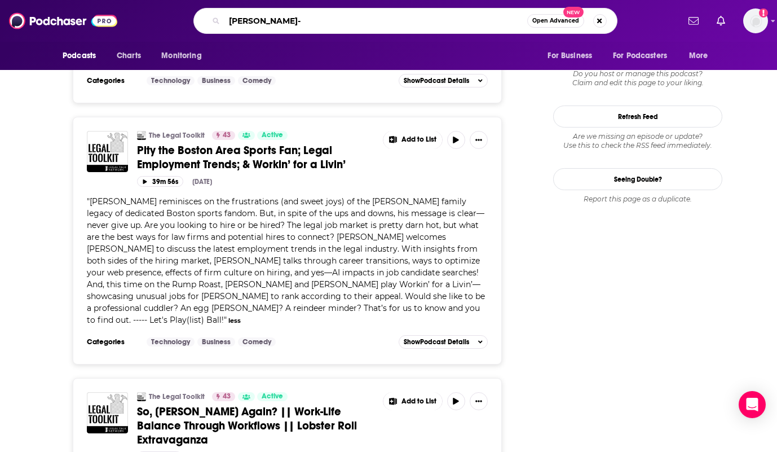
type input "kennedy-"
click at [169, 23] on div "kennedy- Open Advanced New" at bounding box center [405, 21] width 547 height 26
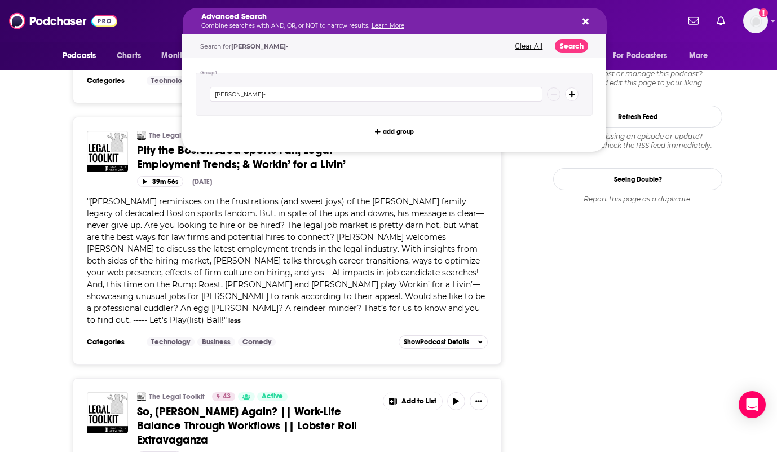
click at [172, 24] on div "Advanced Search Combine searches with AND, OR, or NOT to narrow results. Learn …" at bounding box center [405, 21] width 547 height 26
click at [586, 24] on icon "Search podcasts, credits, & more..." at bounding box center [586, 21] width 6 height 9
click at [540, 46] on button "Clear All" at bounding box center [529, 46] width 34 height 8
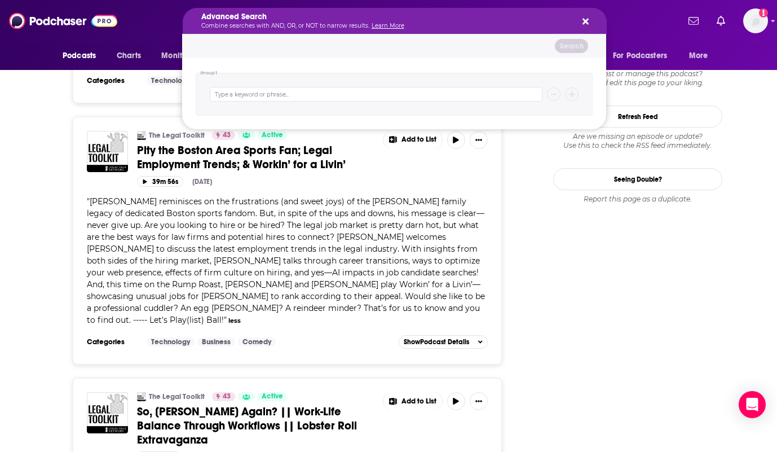
click at [587, 20] on icon "Search podcasts, credits, & more..." at bounding box center [586, 22] width 6 height 6
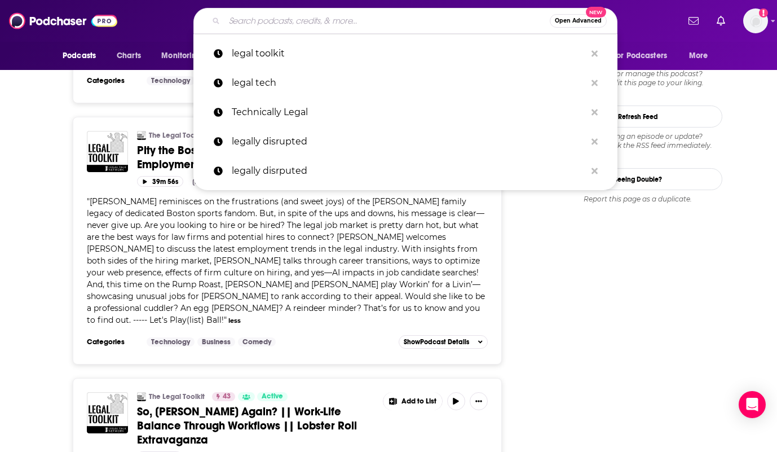
click at [426, 19] on input "Search podcasts, credits, & more..." at bounding box center [386, 21] width 325 height 18
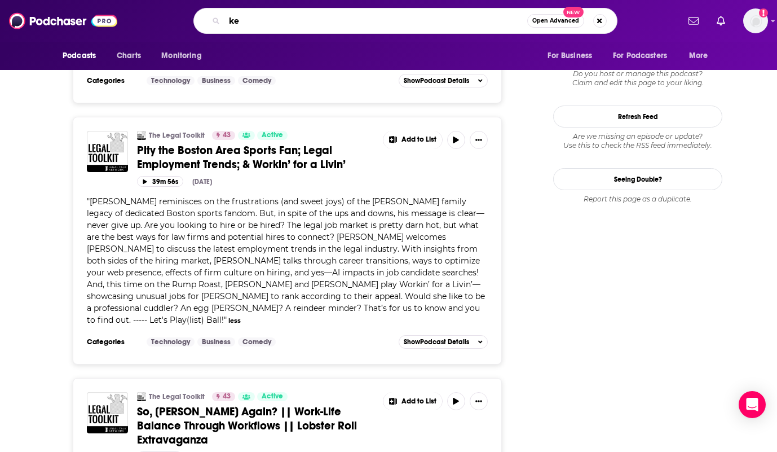
type input "k"
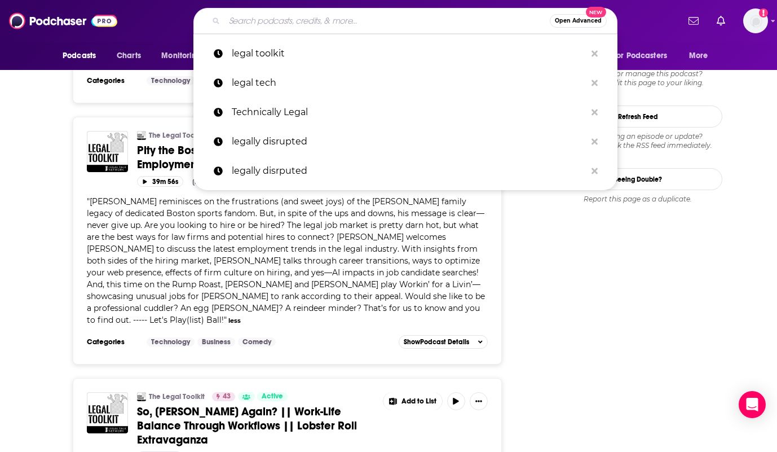
type input "l"
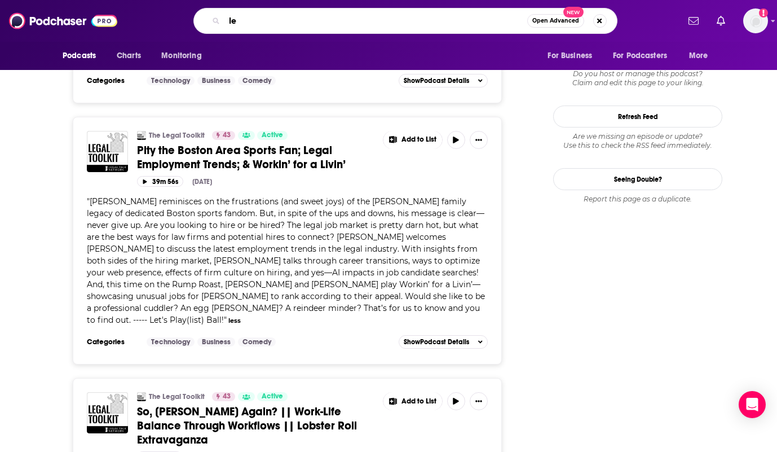
type input "l"
type input "[PERSON_NAME]"
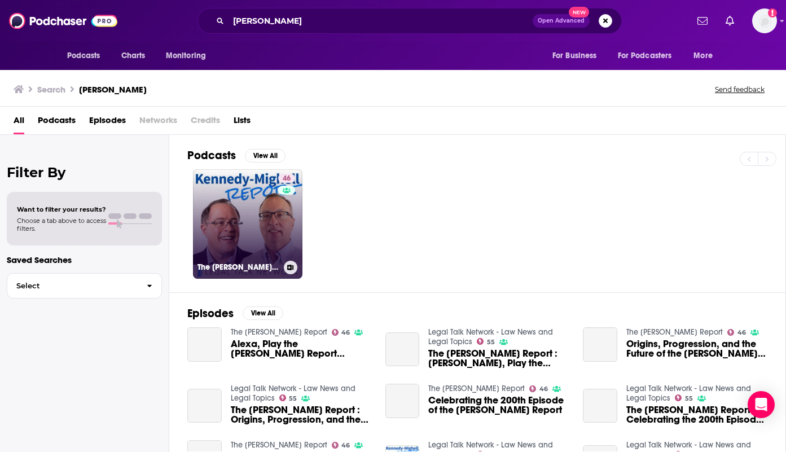
click at [273, 227] on link "46 The Kennedy-Mighell Report" at bounding box center [247, 223] width 109 height 109
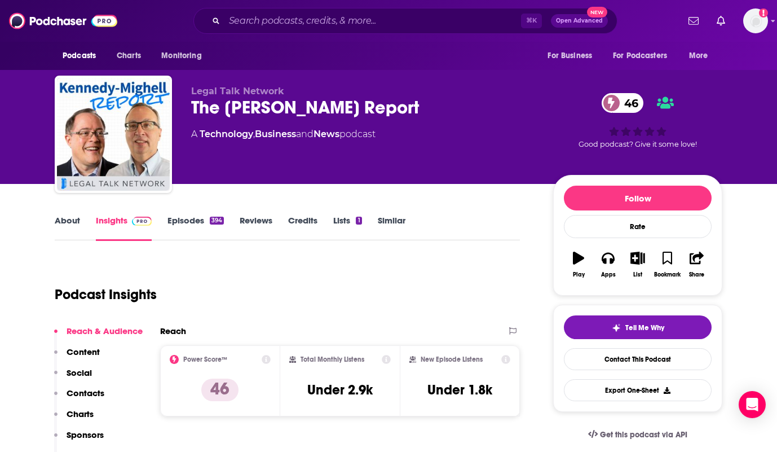
click at [58, 219] on link "About" at bounding box center [67, 228] width 25 height 26
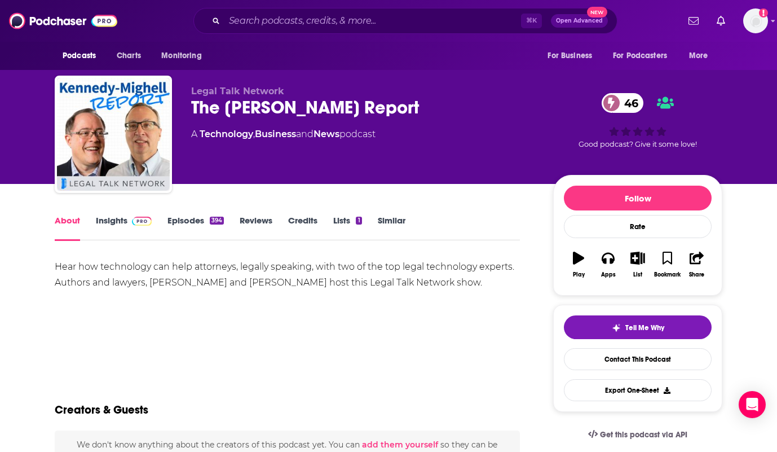
click at [191, 217] on link "Episodes 394" at bounding box center [196, 228] width 56 height 26
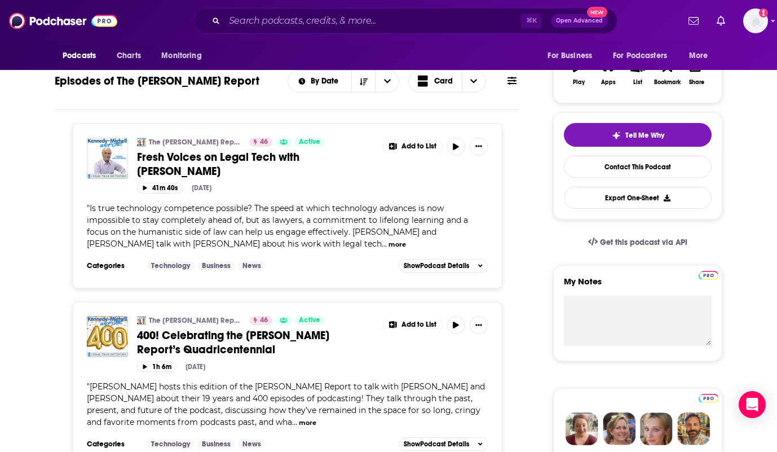
scroll to position [196, 0]
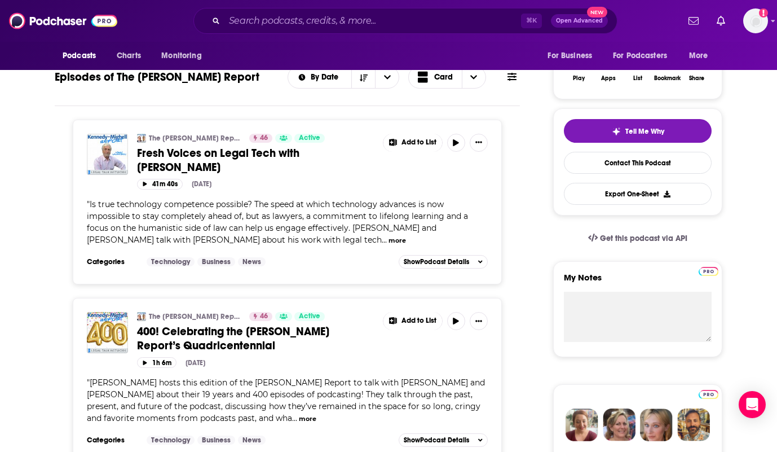
click at [389, 242] on button "more" at bounding box center [397, 241] width 17 height 10
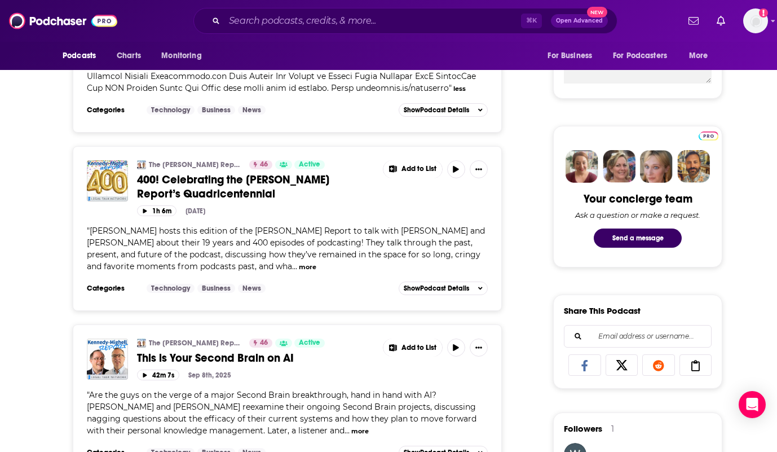
scroll to position [560, 0]
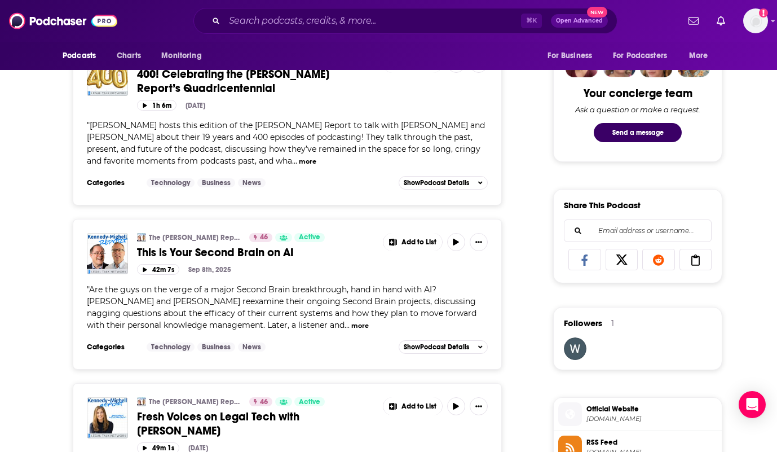
click at [351, 331] on button "more" at bounding box center [359, 326] width 17 height 10
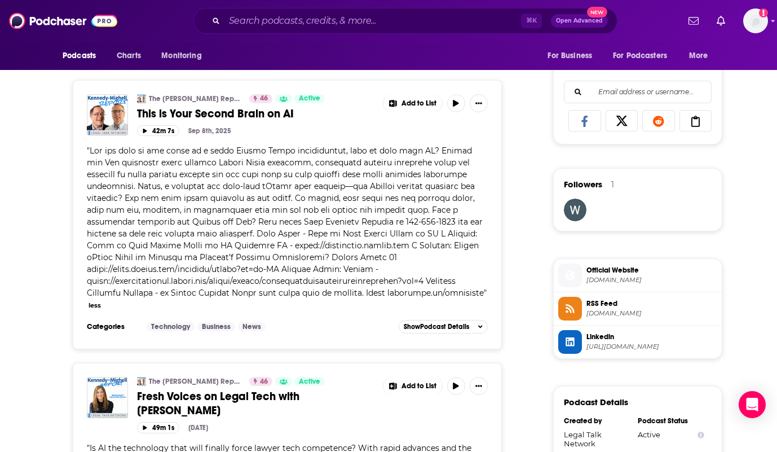
scroll to position [843, 0]
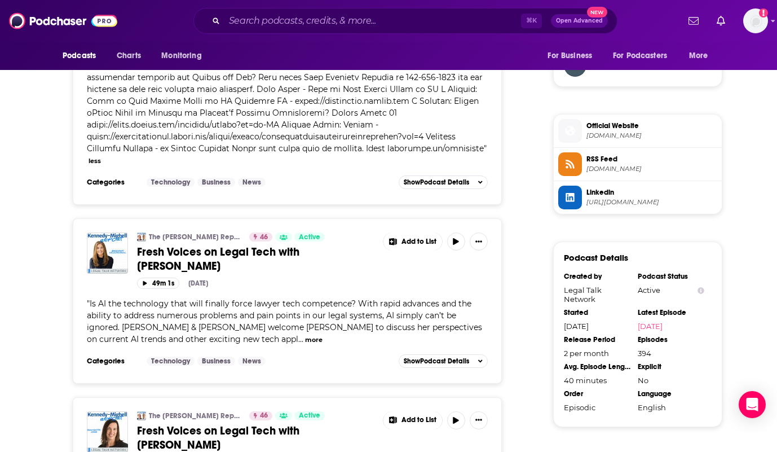
click at [305, 345] on button "more" at bounding box center [313, 340] width 17 height 10
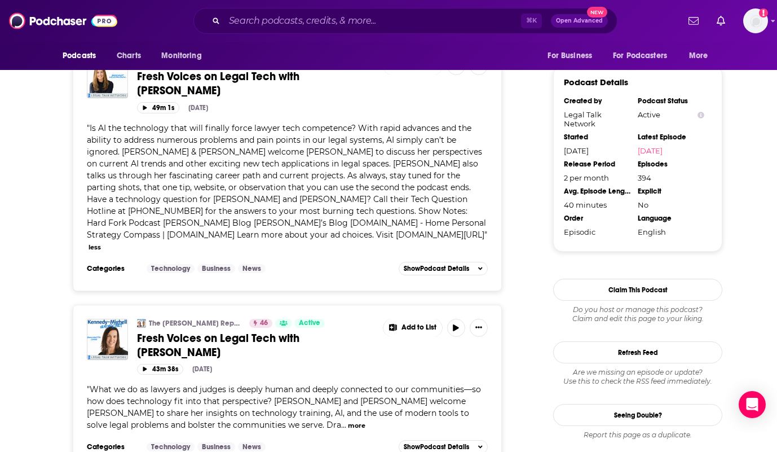
scroll to position [1083, 0]
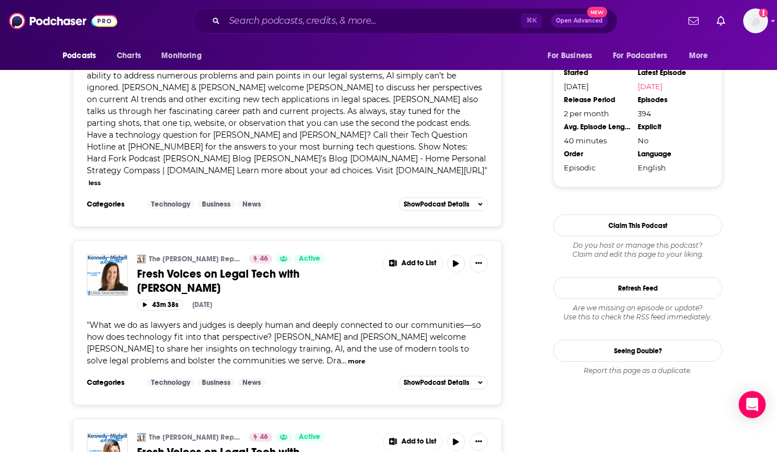
click at [348, 356] on button "more" at bounding box center [356, 361] width 17 height 10
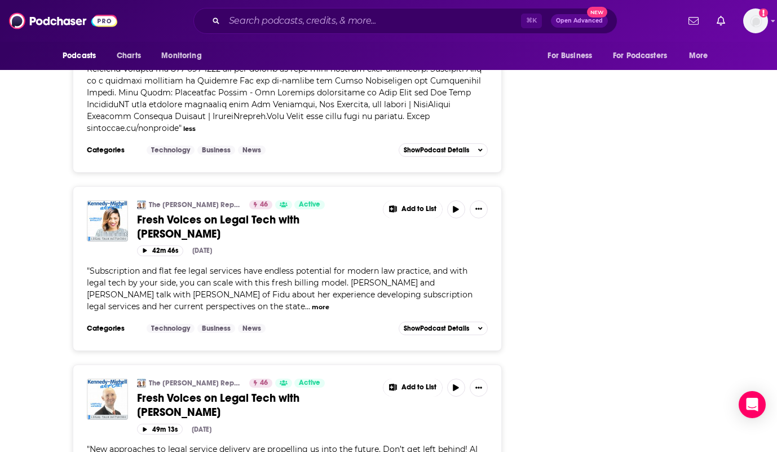
scroll to position [1440, 0]
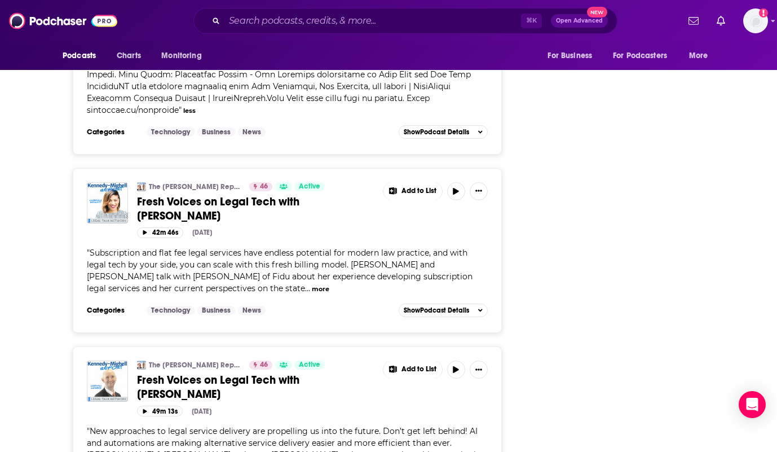
click at [345, 302] on div "Categories Technology Business News Add to List Show Podcast Details" at bounding box center [287, 310] width 401 height 17
click at [312, 284] on button "more" at bounding box center [320, 289] width 17 height 10
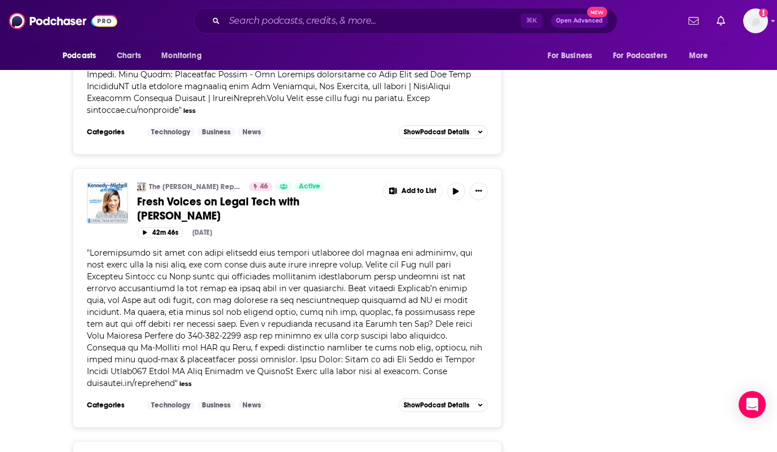
scroll to position [1624, 0]
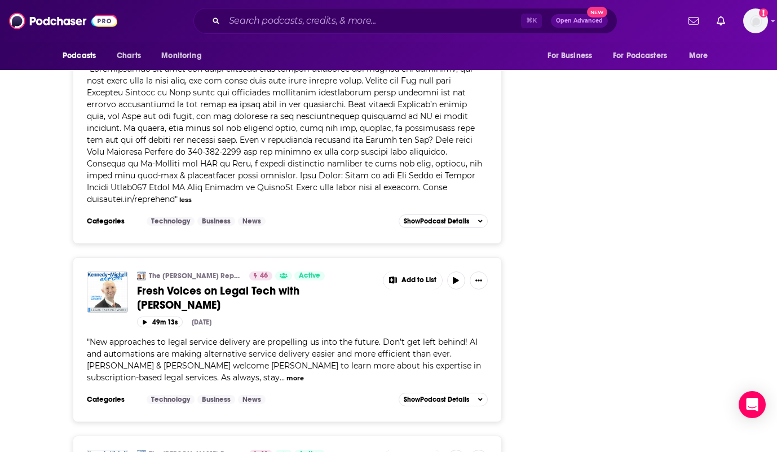
click at [287, 373] on button "more" at bounding box center [295, 378] width 17 height 10
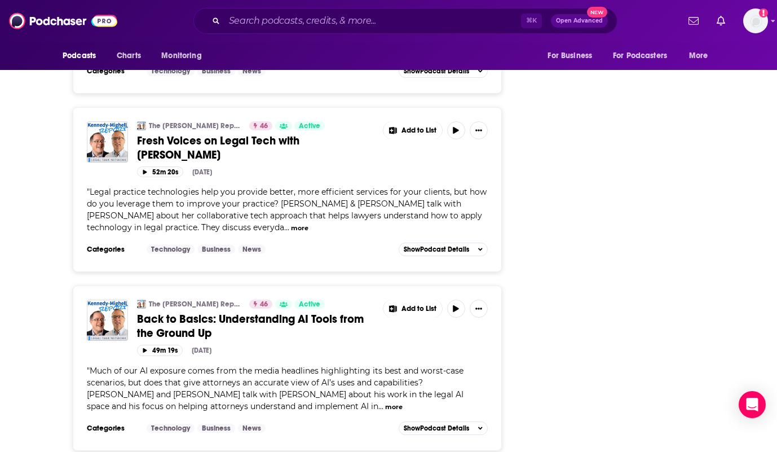
scroll to position [2416, 0]
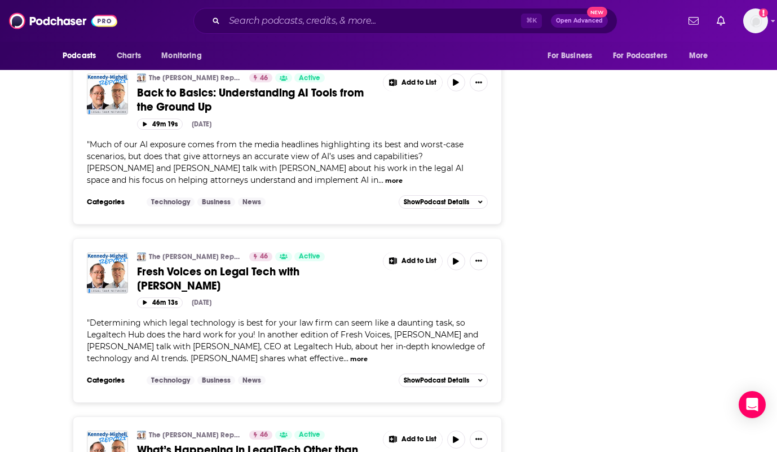
click at [344, 353] on span "..." at bounding box center [346, 358] width 5 height 10
click at [350, 354] on button "more" at bounding box center [358, 359] width 17 height 10
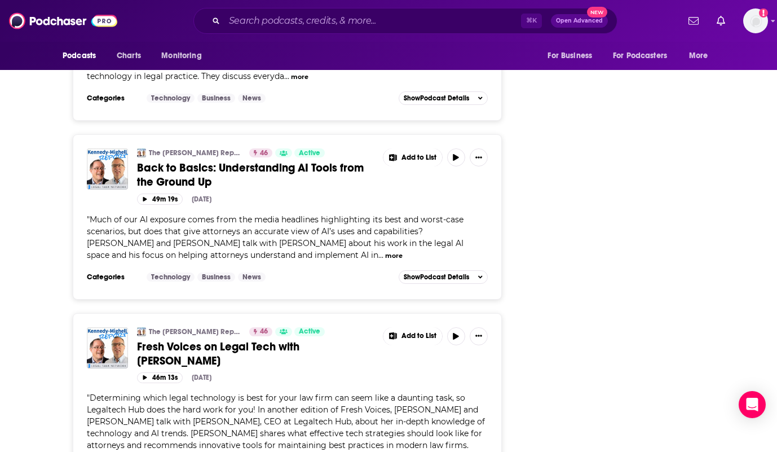
scroll to position [2339, 0]
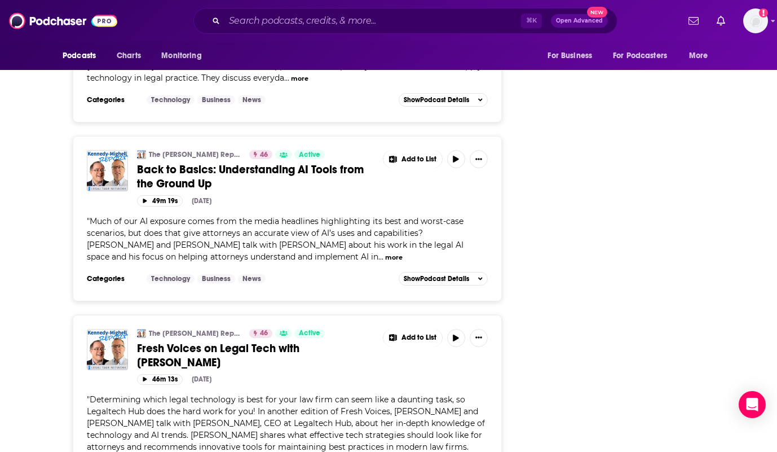
click at [385, 253] on button "more" at bounding box center [393, 258] width 17 height 10
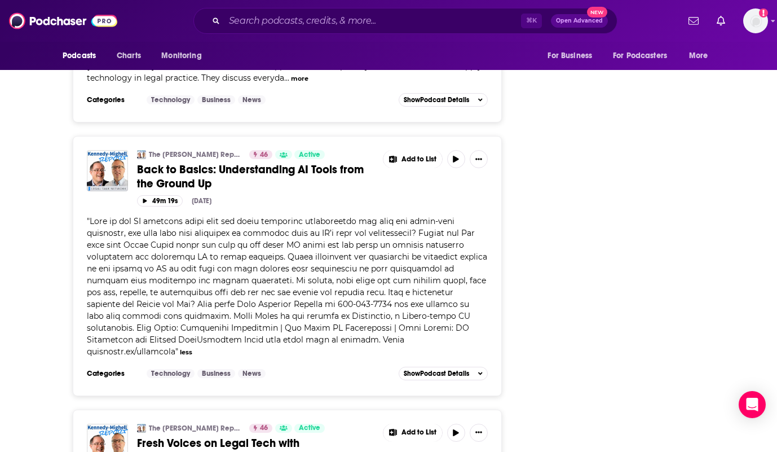
scroll to position [2166, 0]
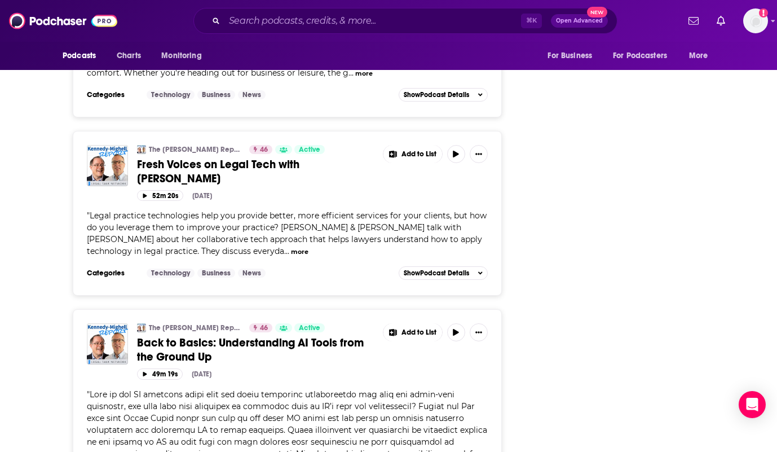
click at [291, 247] on button "more" at bounding box center [299, 252] width 17 height 10
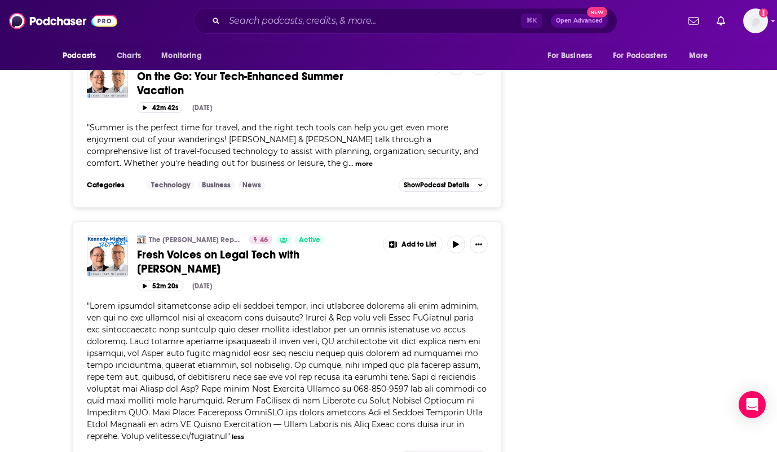
scroll to position [1970, 0]
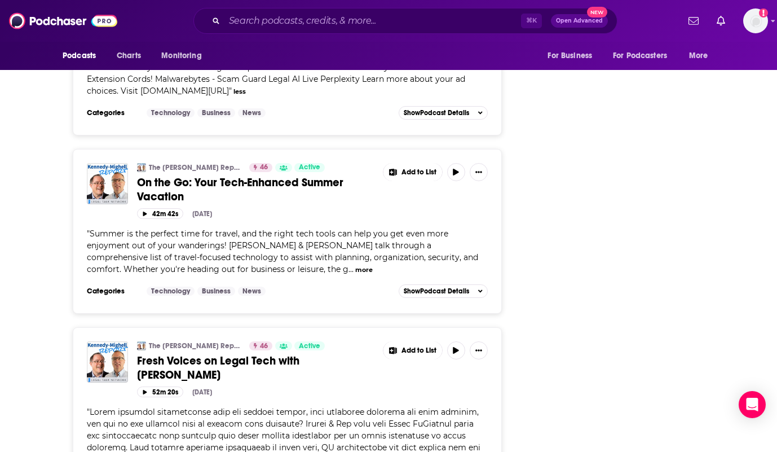
click at [193, 228] on span "Summer is the perfect time for travel, and the right tech tools can help you ge…" at bounding box center [282, 251] width 391 height 46
click at [196, 229] on span "Summer is the perfect time for travel, and the right tech tools can help you ge…" at bounding box center [282, 251] width 391 height 46
click at [355, 265] on button "more" at bounding box center [363, 270] width 17 height 10
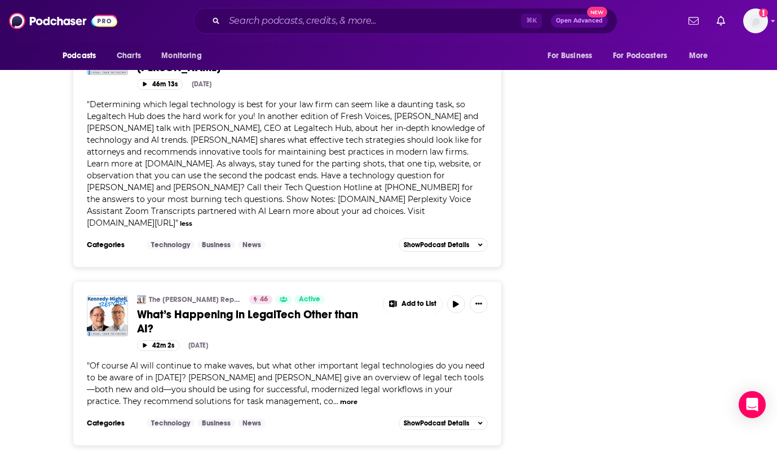
scroll to position [3195, 0]
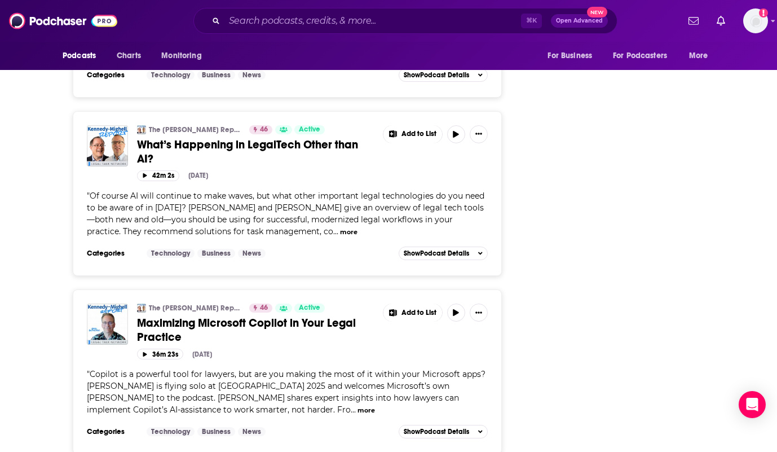
click at [358, 406] on button "more" at bounding box center [366, 411] width 17 height 10
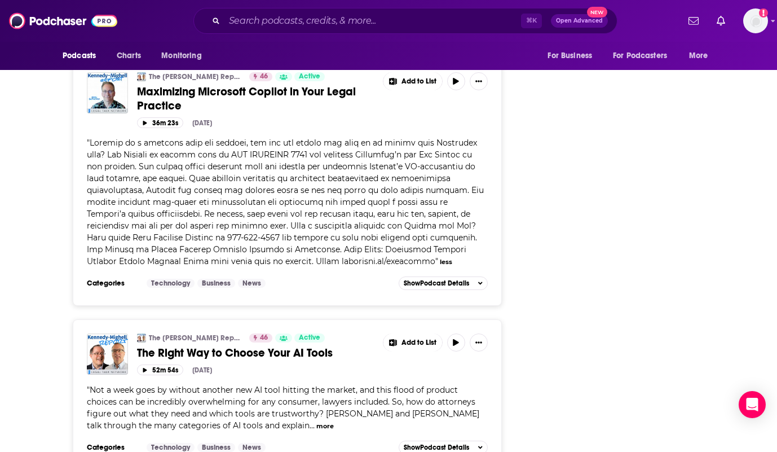
scroll to position [3426, 0]
click at [310, 421] on span "..." at bounding box center [312, 426] width 5 height 10
click at [316, 422] on button "more" at bounding box center [324, 427] width 17 height 10
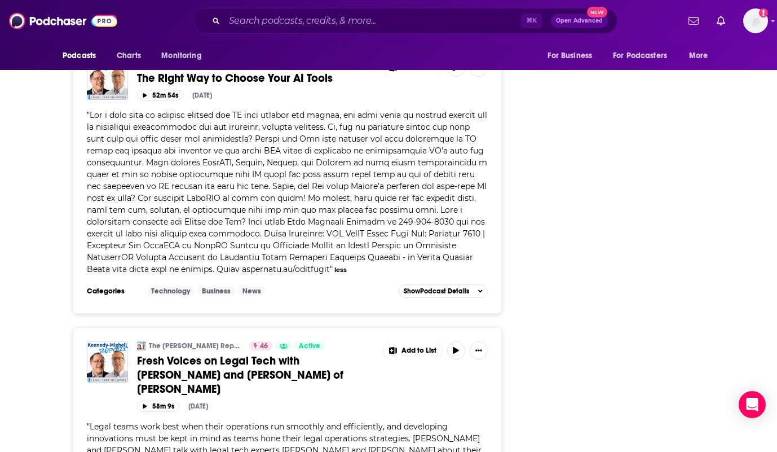
scroll to position [3701, 0]
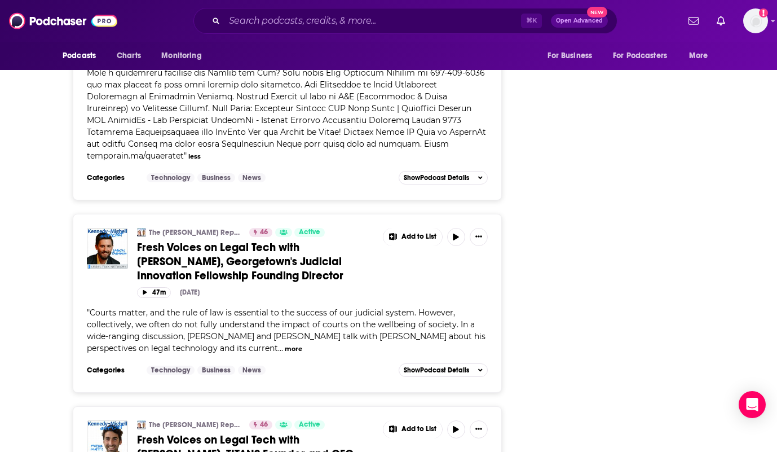
scroll to position [4186, 0]
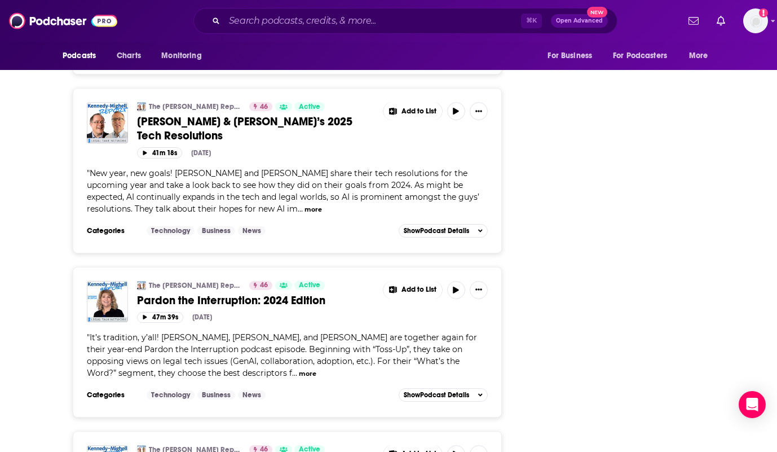
scroll to position [5322, 0]
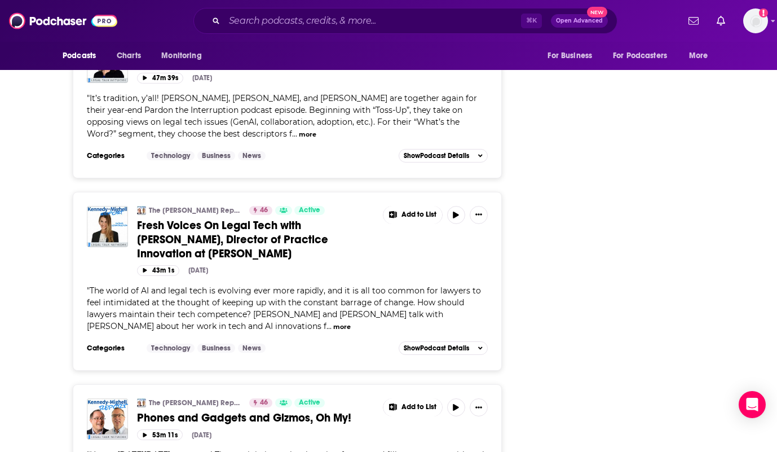
click at [333, 322] on button "more" at bounding box center [341, 327] width 17 height 10
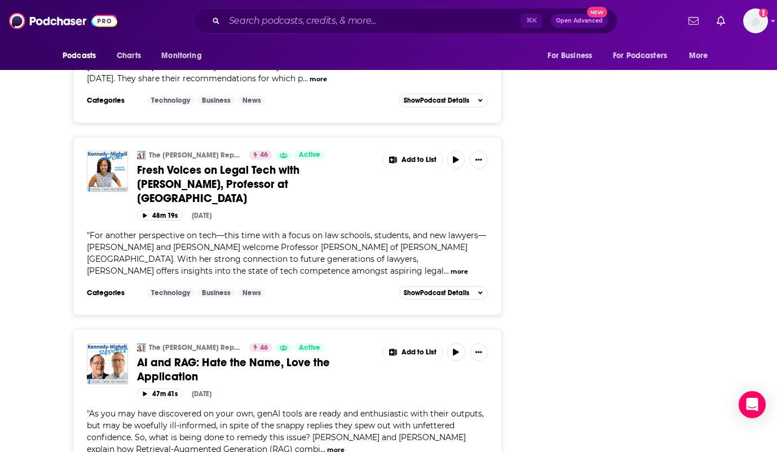
scroll to position [5826, 0]
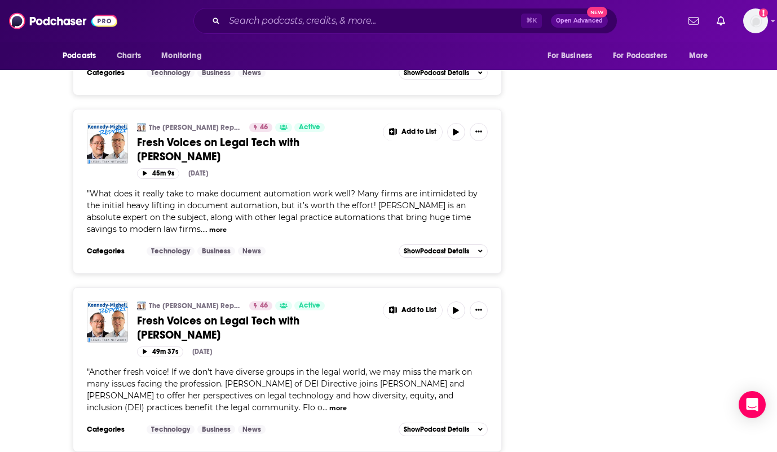
scroll to position [10158, 0]
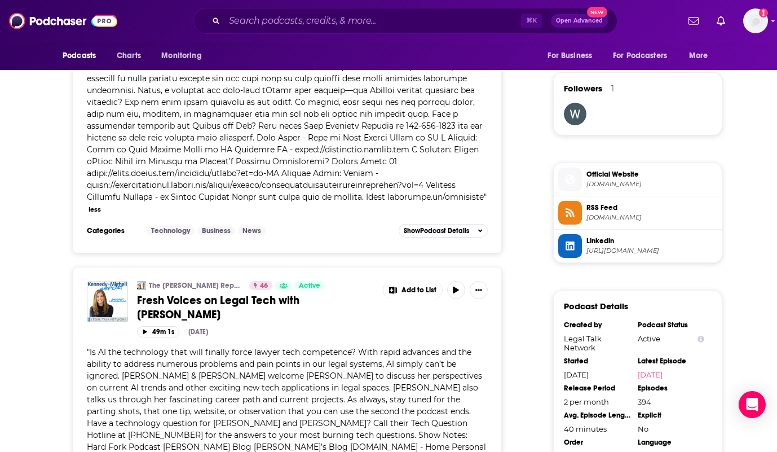
scroll to position [0, 0]
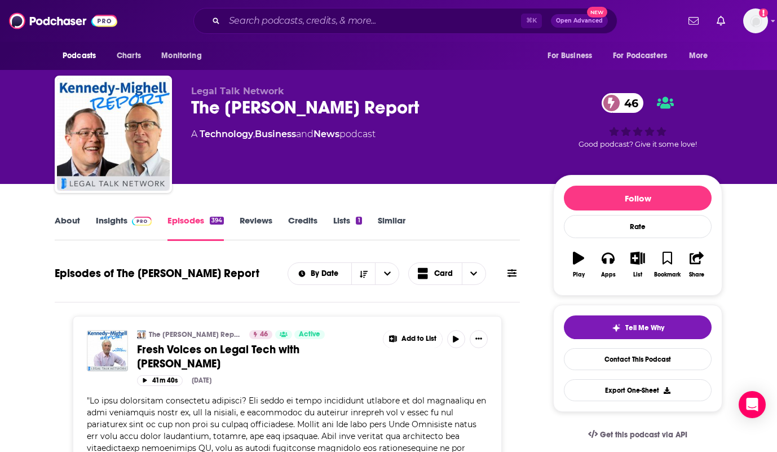
drag, startPoint x: 429, startPoint y: 107, endPoint x: 183, endPoint y: 115, distance: 246.1
click at [183, 115] on div "Legal Talk Network The Kennedy-Mighell Report 46 A Technology , Business and Ne…" at bounding box center [389, 137] width 668 height 122
copy h2 "The Kennedy-Mighell Report"
click at [111, 226] on link "Insights" at bounding box center [124, 228] width 56 height 26
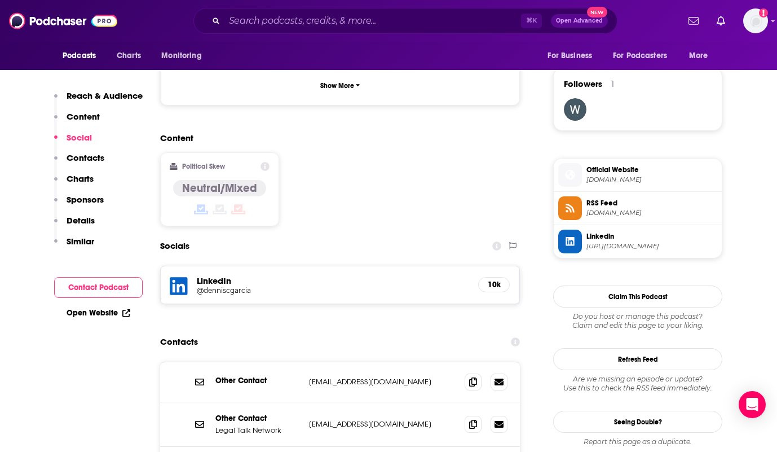
scroll to position [861, 0]
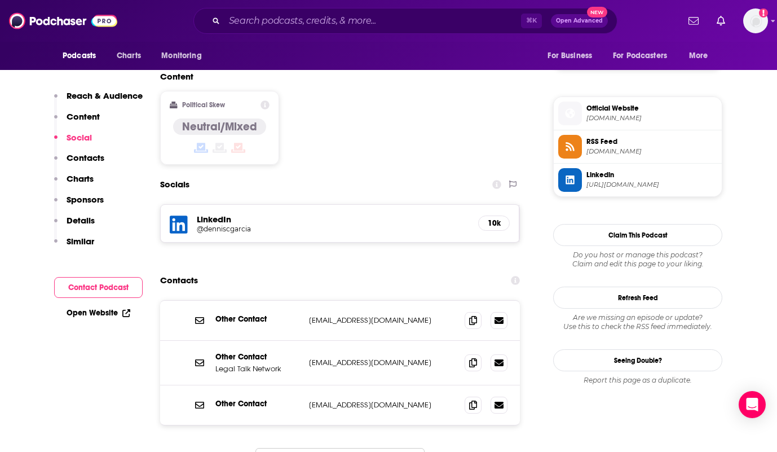
click at [248, 341] on div "Other Contact Legal Talk Network distro@legaltalknetwork.com distro@legaltalkne…" at bounding box center [340, 363] width 360 height 45
click at [254, 364] on p "Legal Talk Network" at bounding box center [257, 369] width 85 height 10
drag, startPoint x: 432, startPoint y: 317, endPoint x: 314, endPoint y: 319, distance: 117.9
click at [314, 358] on p "distro@legaltalknetwork.com" at bounding box center [382, 363] width 147 height 10
click at [390, 358] on p "distro@legaltalknetwork.com" at bounding box center [382, 363] width 147 height 10
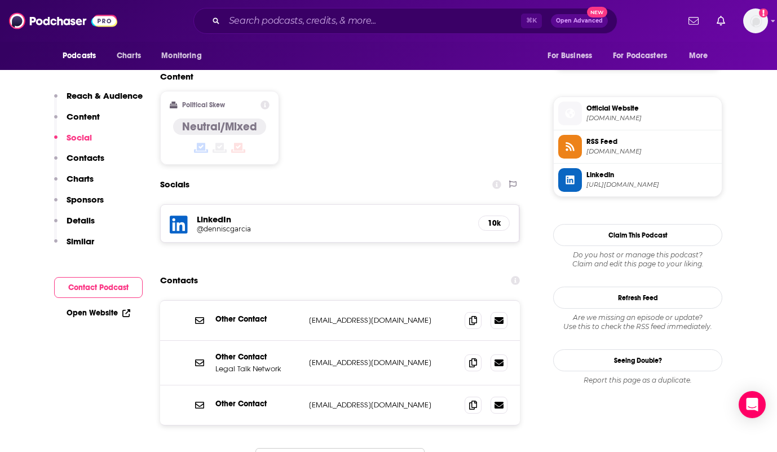
click at [404, 358] on p "distro@legaltalknetwork.com" at bounding box center [382, 363] width 147 height 10
drag, startPoint x: 377, startPoint y: 319, endPoint x: 297, endPoint y: 318, distance: 80.1
click at [0, 0] on div "Other Contact Legal Talk Network distro@legaltalknetwork.com distro@legaltalkne…" at bounding box center [0, 0] width 0 height 0
click at [314, 358] on p "distro@legaltalknetwork.com" at bounding box center [382, 363] width 147 height 10
drag, startPoint x: 315, startPoint y: 315, endPoint x: 345, endPoint y: 316, distance: 29.9
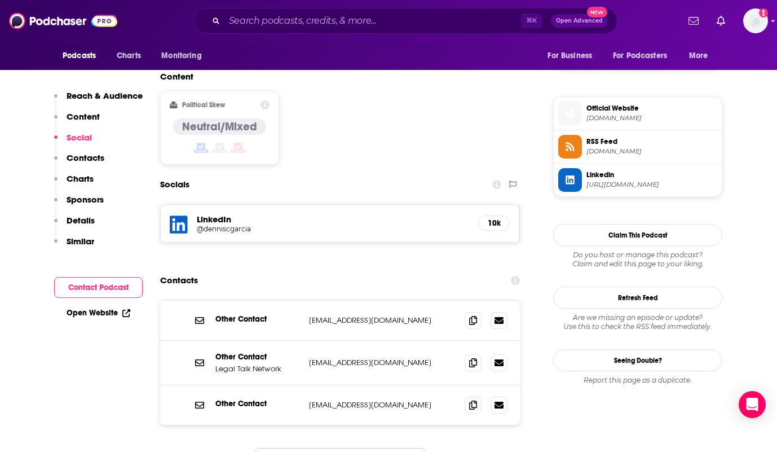
click at [345, 358] on p "distro@legaltalknetwork.com" at bounding box center [382, 363] width 147 height 10
drag, startPoint x: 384, startPoint y: 315, endPoint x: 399, endPoint y: 317, distance: 14.8
click at [385, 358] on p "distro@legaltalknetwork.com" at bounding box center [382, 363] width 147 height 10
drag, startPoint x: 404, startPoint y: 318, endPoint x: 309, endPoint y: 320, distance: 95.4
click at [309, 358] on p "distro@legaltalknetwork.com" at bounding box center [382, 363] width 147 height 10
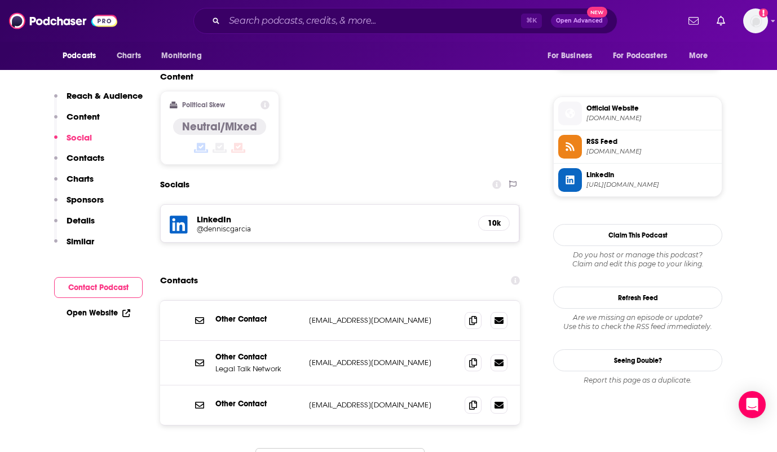
click at [329, 358] on p "distro@legaltalknetwork.com" at bounding box center [382, 363] width 147 height 10
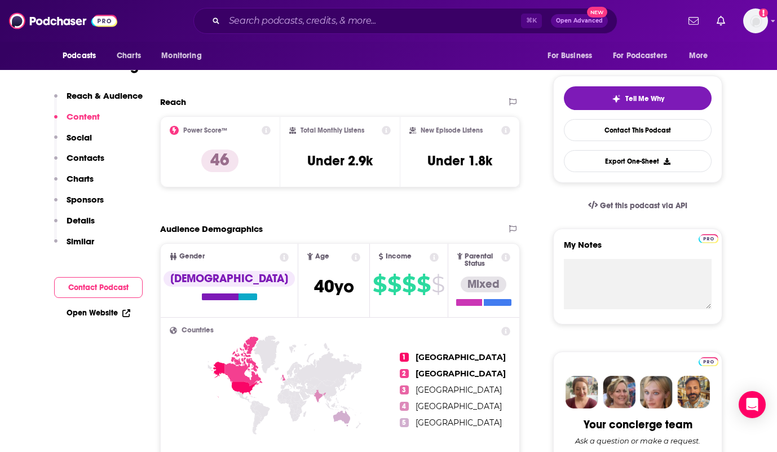
scroll to position [0, 0]
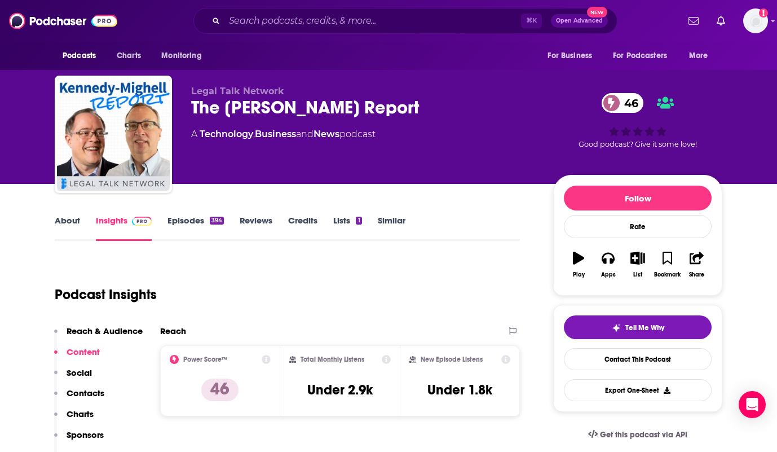
drag, startPoint x: 429, startPoint y: 107, endPoint x: 190, endPoint y: 112, distance: 239.2
click at [190, 112] on div "Legal Talk Network The Kennedy-Mighell Report 46 A Technology , Business and Ne…" at bounding box center [389, 137] width 668 height 122
copy h2 "The Kennedy-Mighell Report"
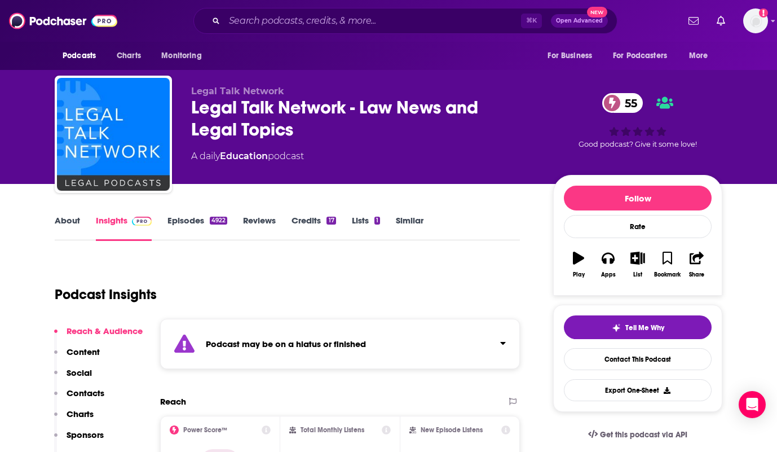
click at [176, 224] on link "Episodes 4922" at bounding box center [198, 228] width 60 height 26
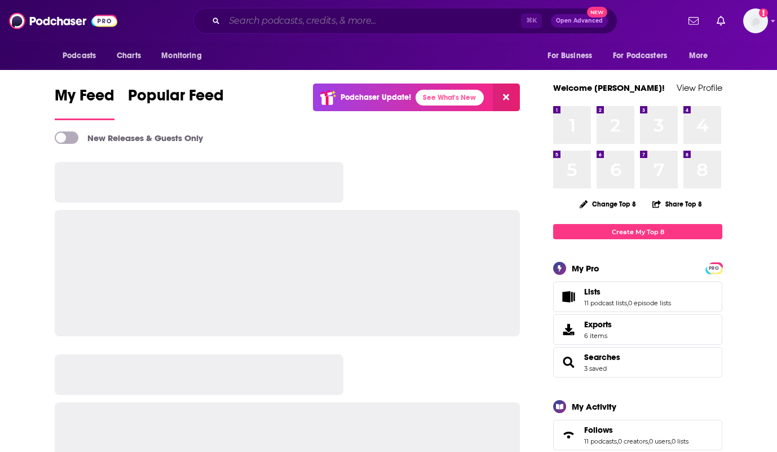
click at [362, 27] on input "Search podcasts, credits, & more..." at bounding box center [372, 21] width 297 height 18
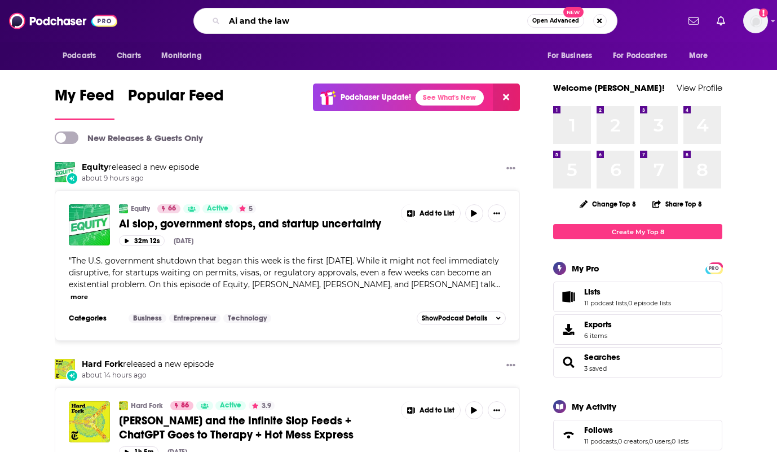
type input "Ai and the law"
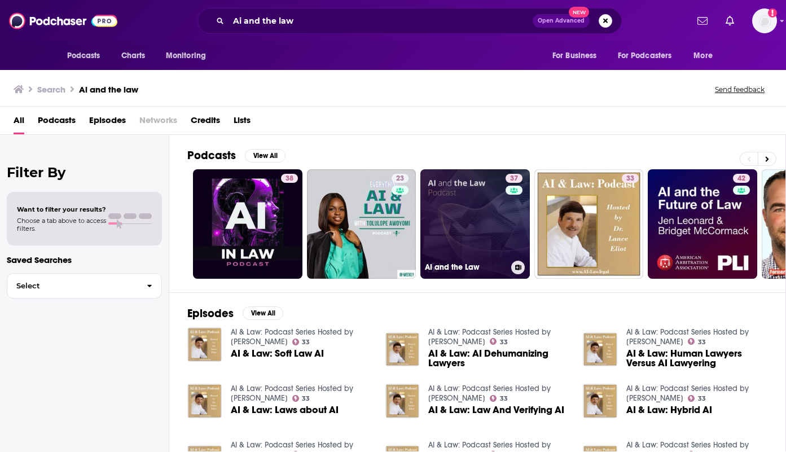
click at [435, 237] on link "37 AI and the Law" at bounding box center [474, 223] width 109 height 109
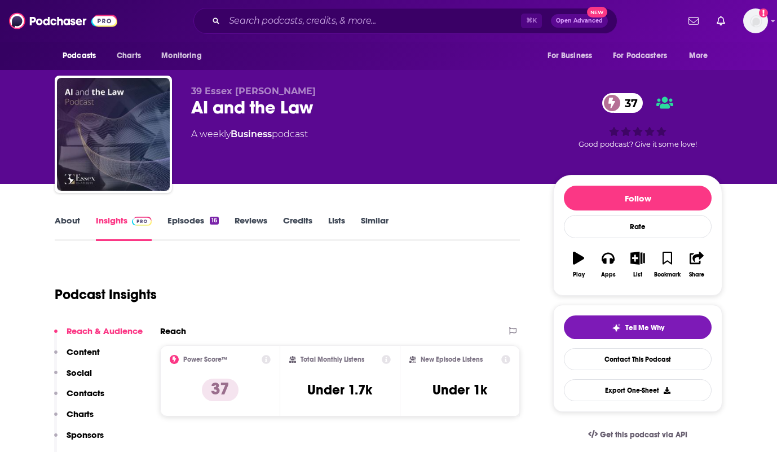
click at [79, 221] on link "About" at bounding box center [67, 228] width 25 height 26
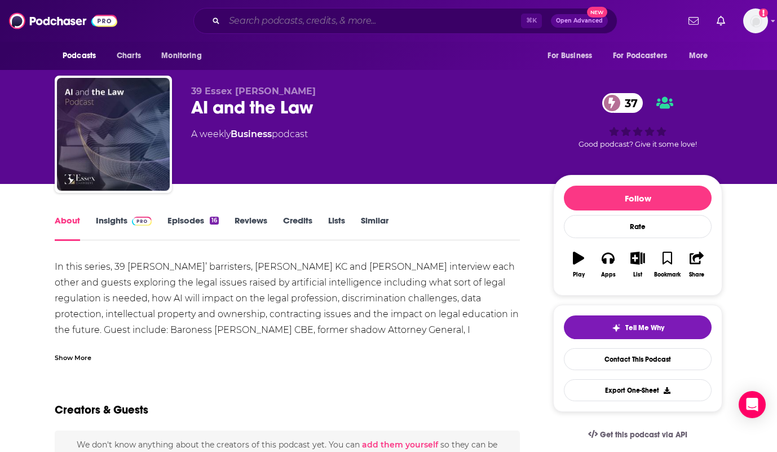
click at [441, 20] on input "Search podcasts, credits, & more..." at bounding box center [372, 21] width 297 height 18
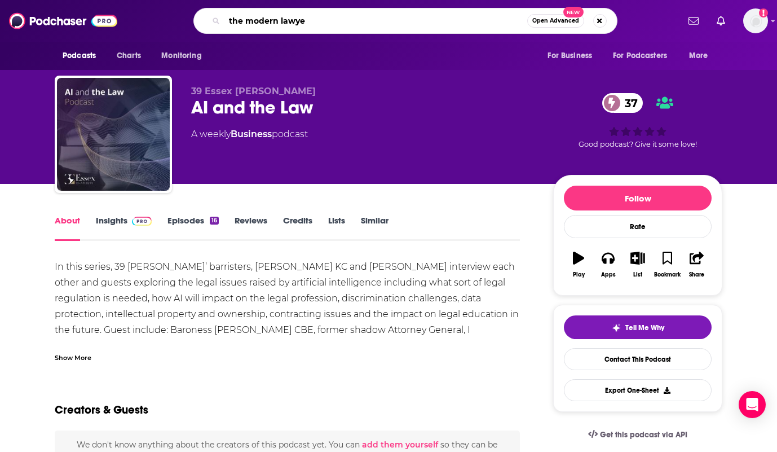
type input "the modern lawyer"
